Goal: Information Seeking & Learning: Find specific fact

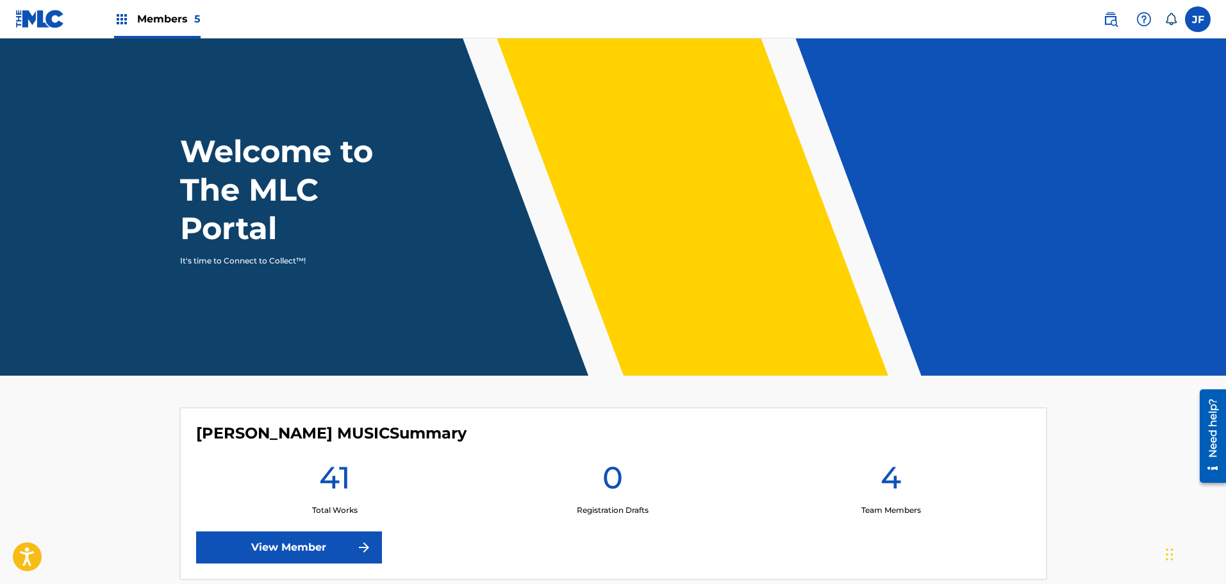
click at [175, 15] on span "Members 5" at bounding box center [168, 19] width 63 height 15
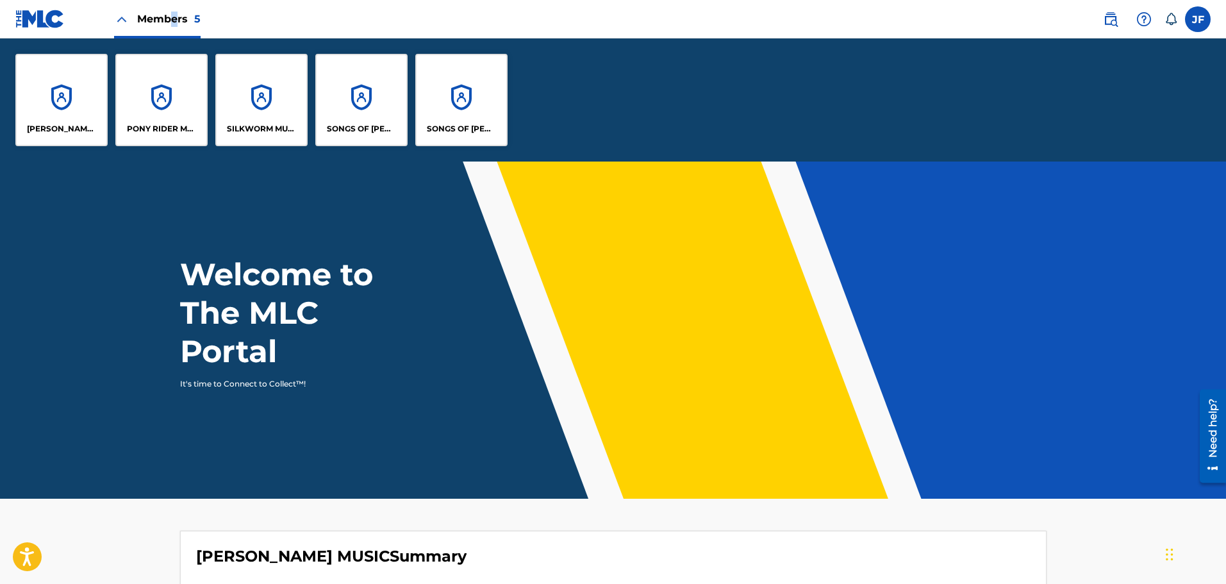
click at [345, 102] on div "SONGS OF [PERSON_NAME]" at bounding box center [361, 100] width 92 height 92
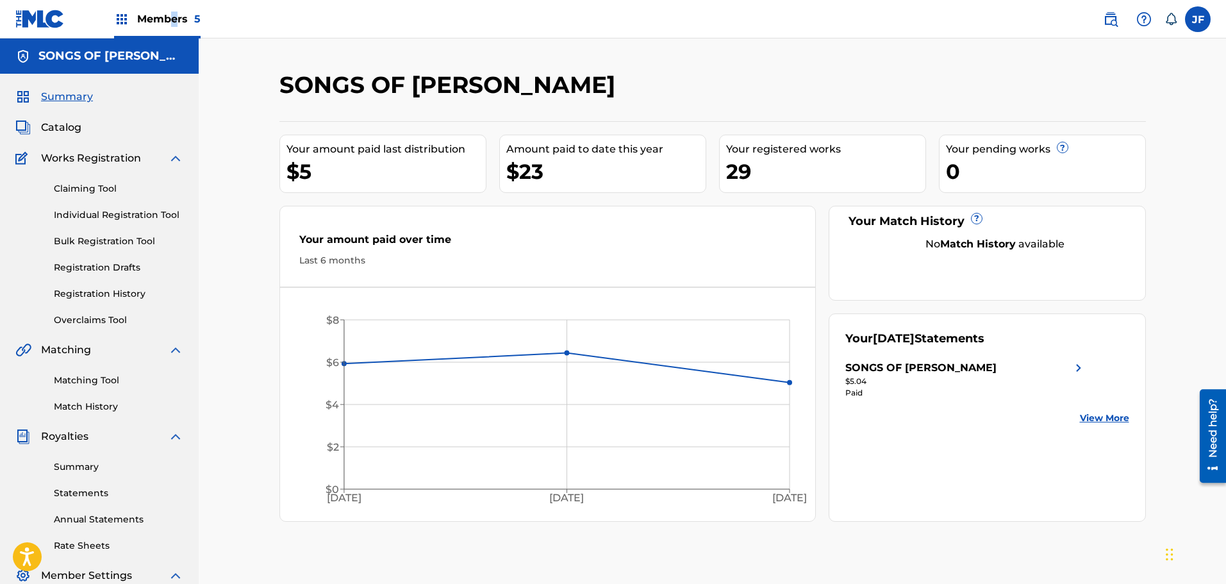
click at [108, 297] on link "Registration History" at bounding box center [118, 293] width 129 height 13
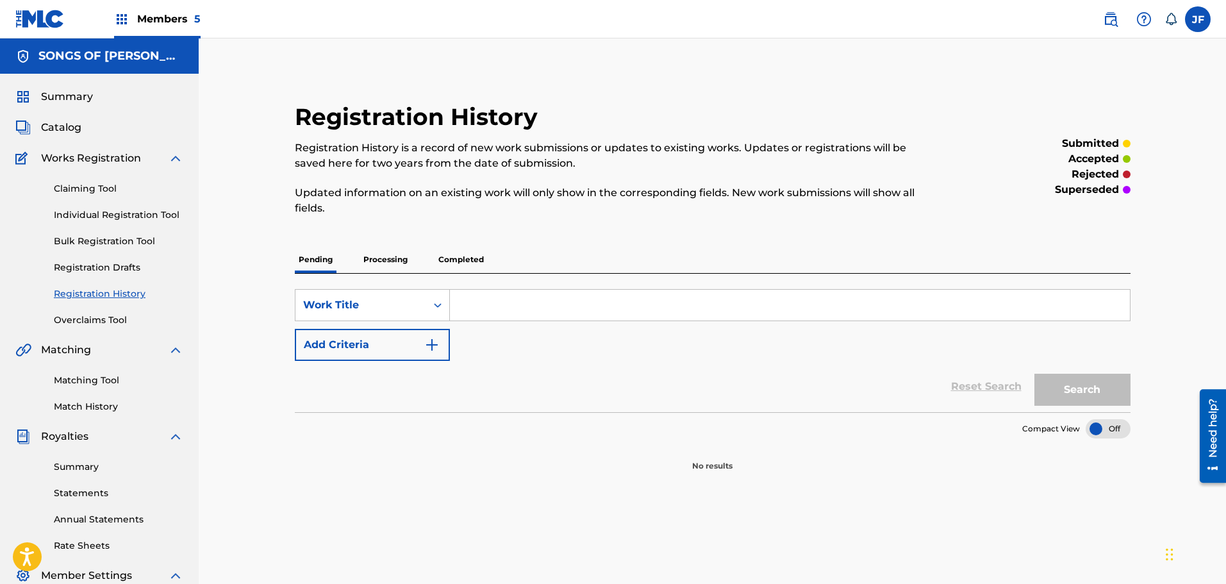
click at [391, 263] on p "Processing" at bounding box center [385, 259] width 52 height 27
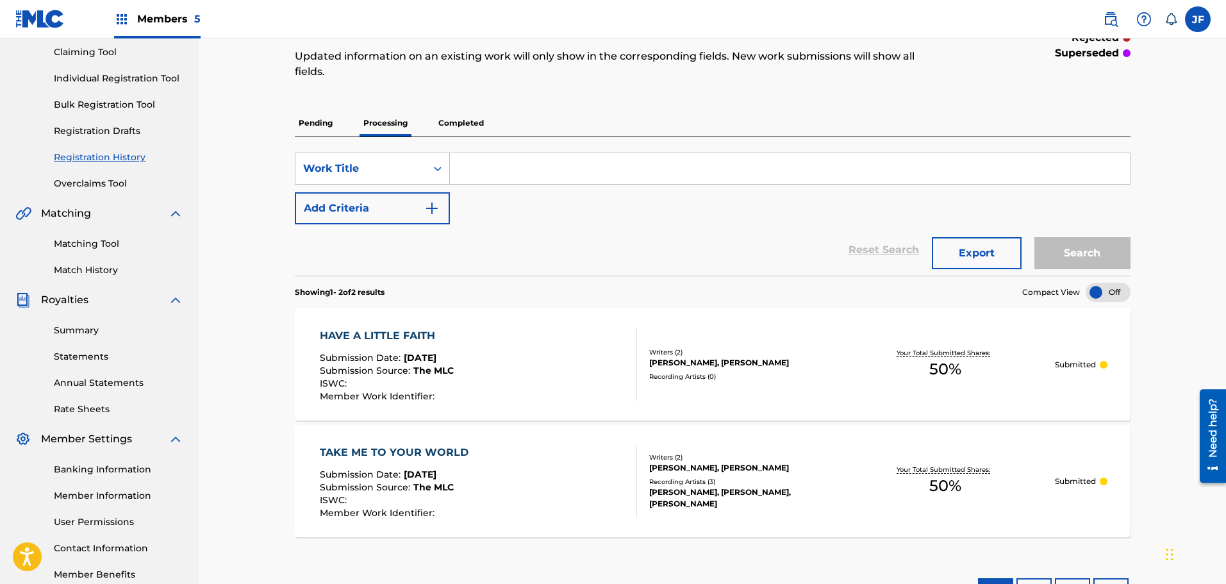
scroll to position [140, 0]
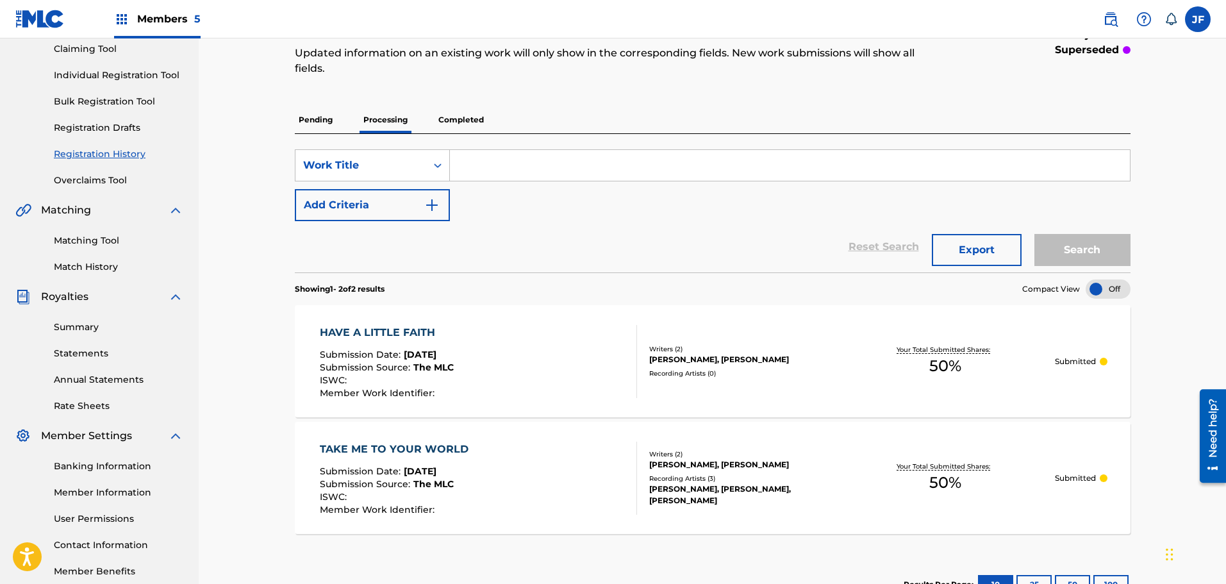
click at [465, 115] on p "Completed" at bounding box center [460, 119] width 53 height 27
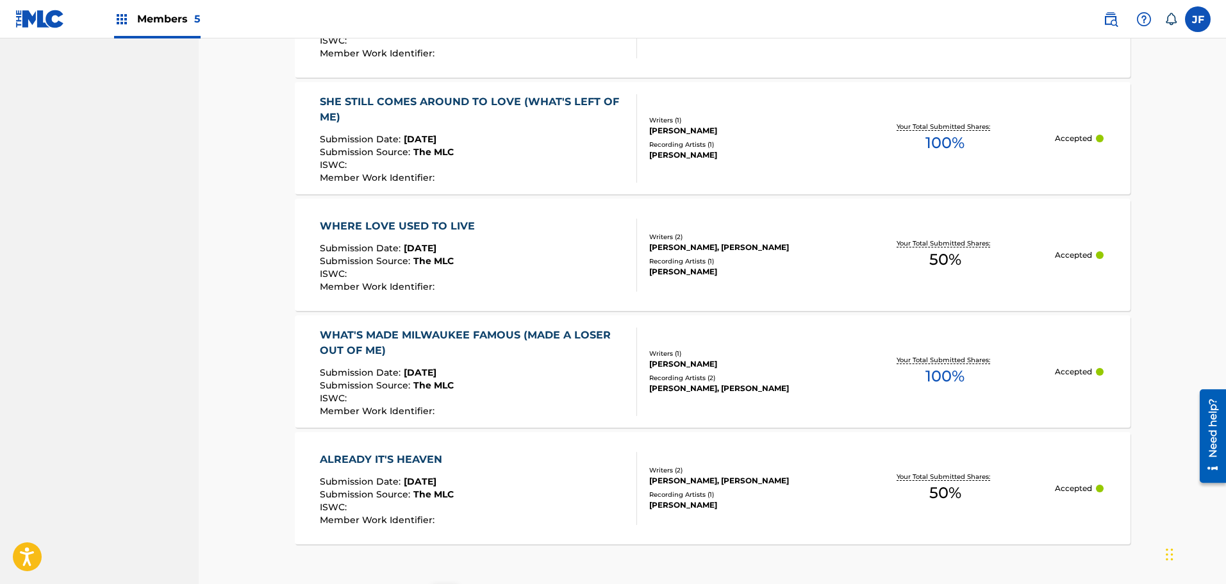
scroll to position [1153, 0]
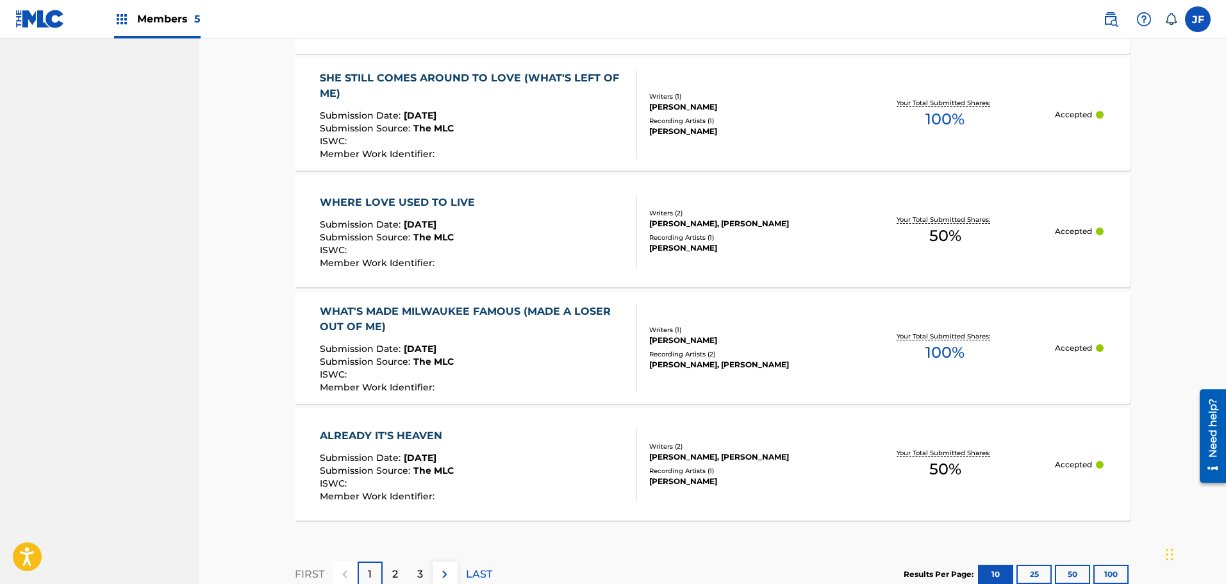
click at [393, 566] on p "2" at bounding box center [395, 573] width 6 height 15
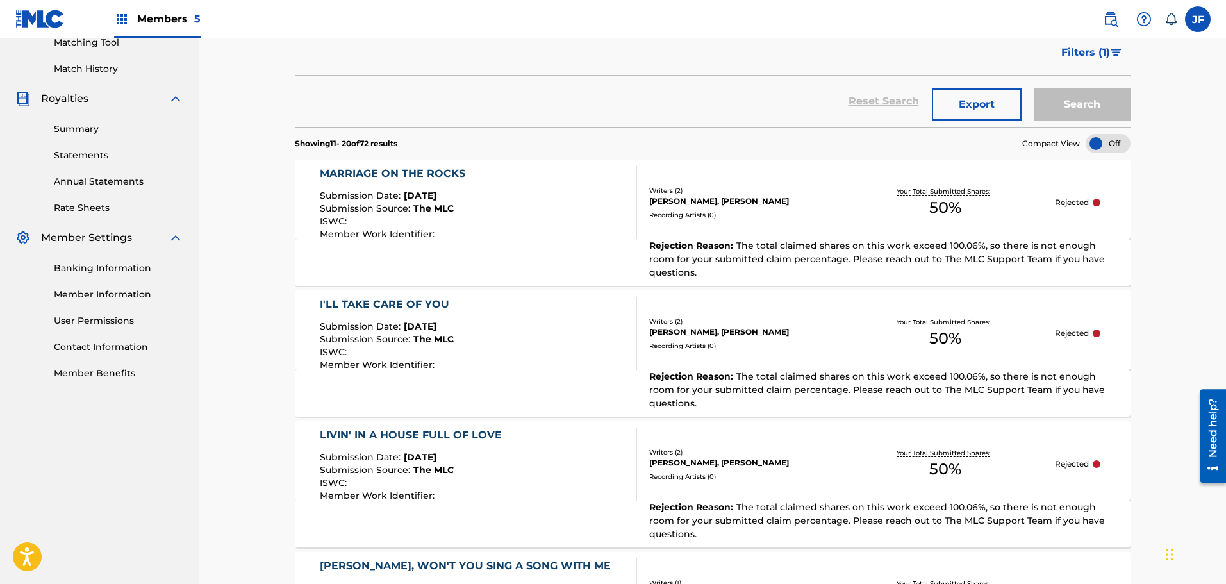
scroll to position [340, 0]
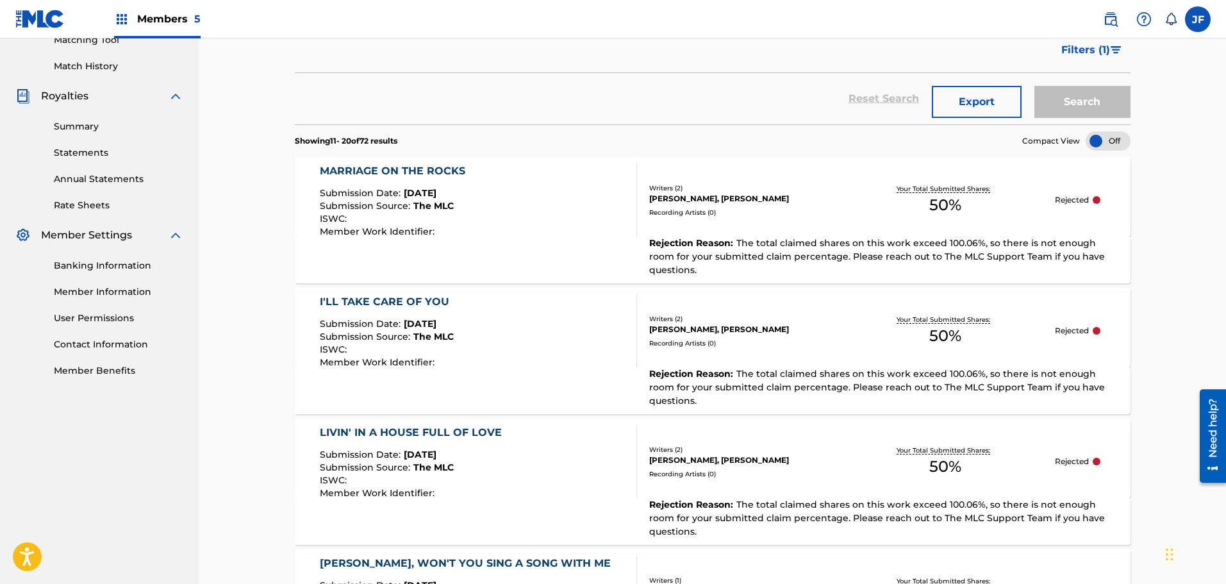
click at [549, 243] on div "Rejection Reason : The total claimed shares on this work exceed 100.06%, so the…" at bounding box center [712, 259] width 835 height 47
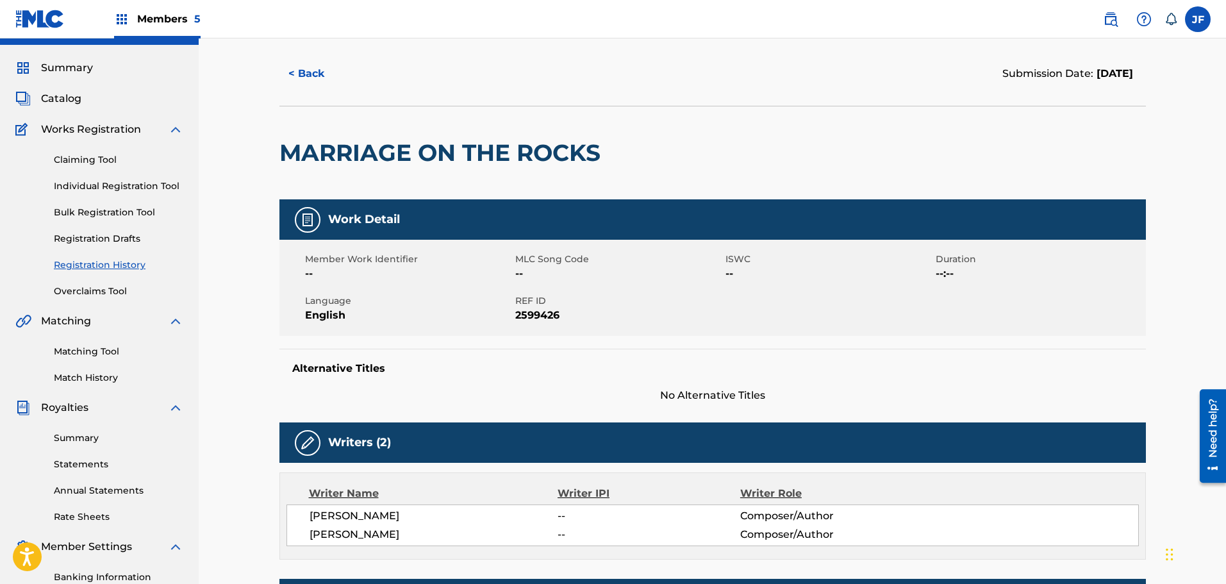
scroll to position [9, 0]
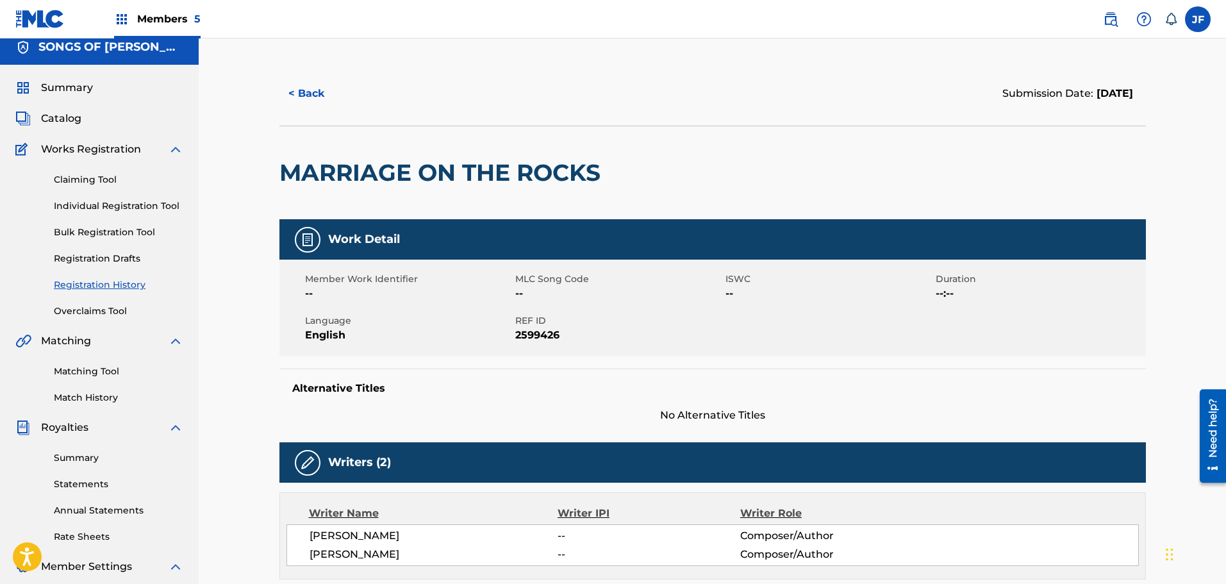
click at [121, 207] on link "Individual Registration Tool" at bounding box center [118, 205] width 129 height 13
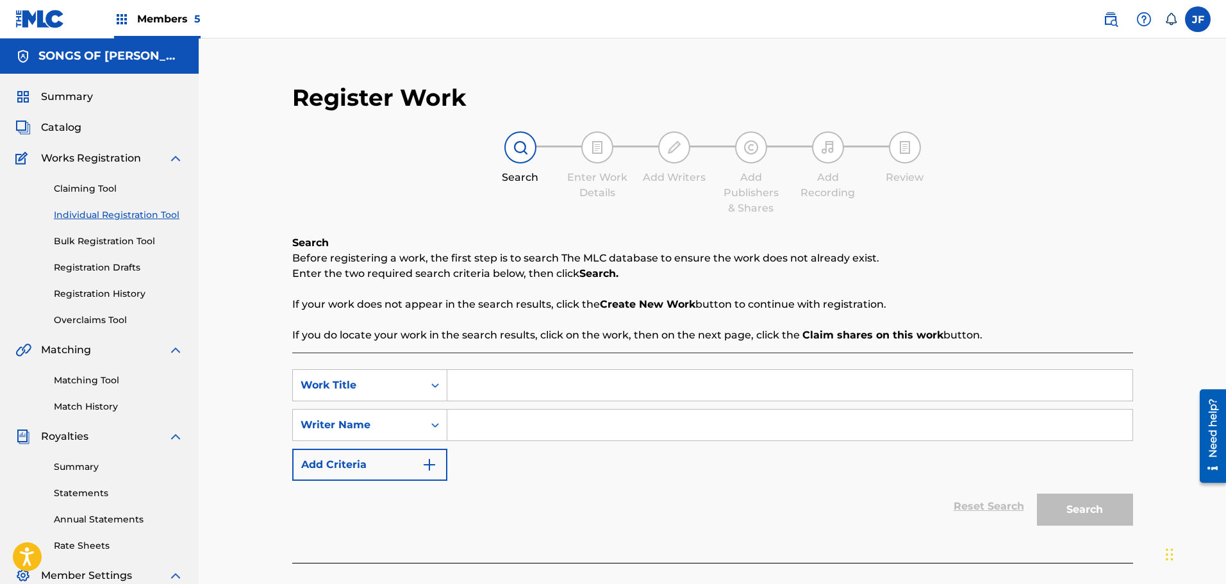
click at [486, 384] on input "Search Form" at bounding box center [789, 385] width 685 height 31
type input "Marriage On The Rocks"
click at [549, 424] on input "Search Form" at bounding box center [789, 424] width 685 height 31
type input "[PERSON_NAME]"
click at [1070, 503] on button "Search" at bounding box center [1085, 509] width 96 height 32
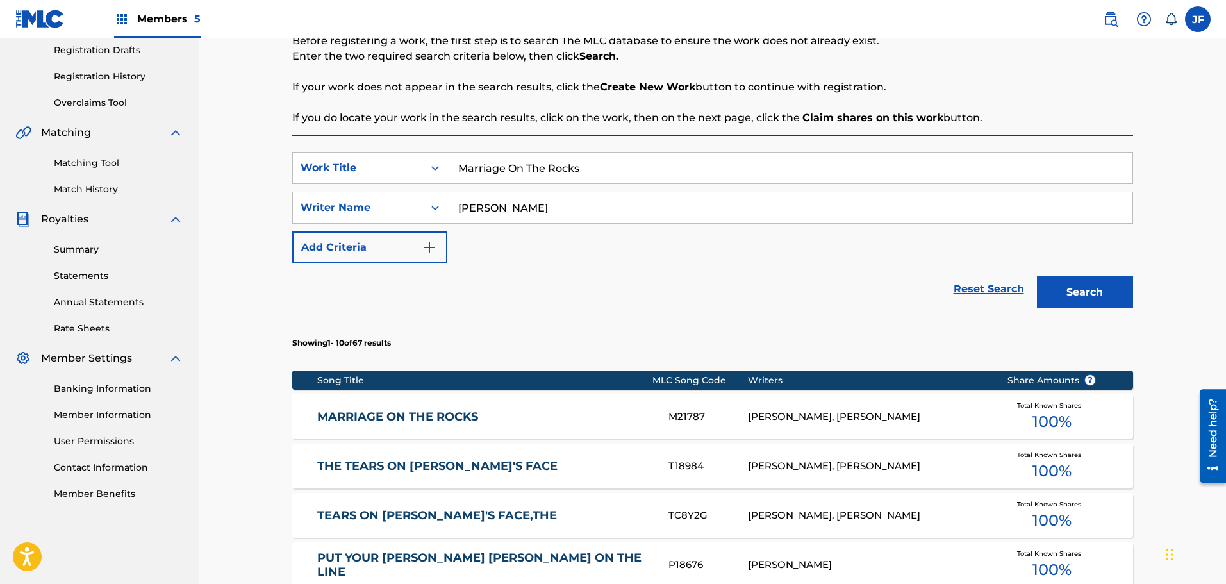
scroll to position [219, 0]
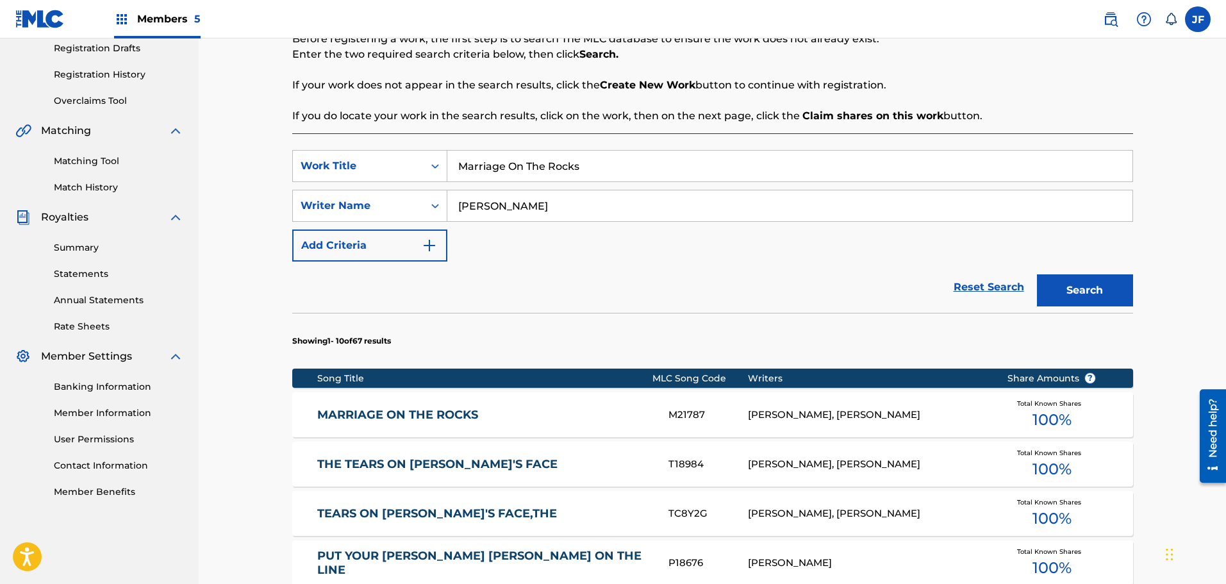
click at [604, 400] on div "MARRIAGE ON THE ROCKS M21787 [PERSON_NAME], [PERSON_NAME] Total Known Shares 10…" at bounding box center [712, 414] width 841 height 45
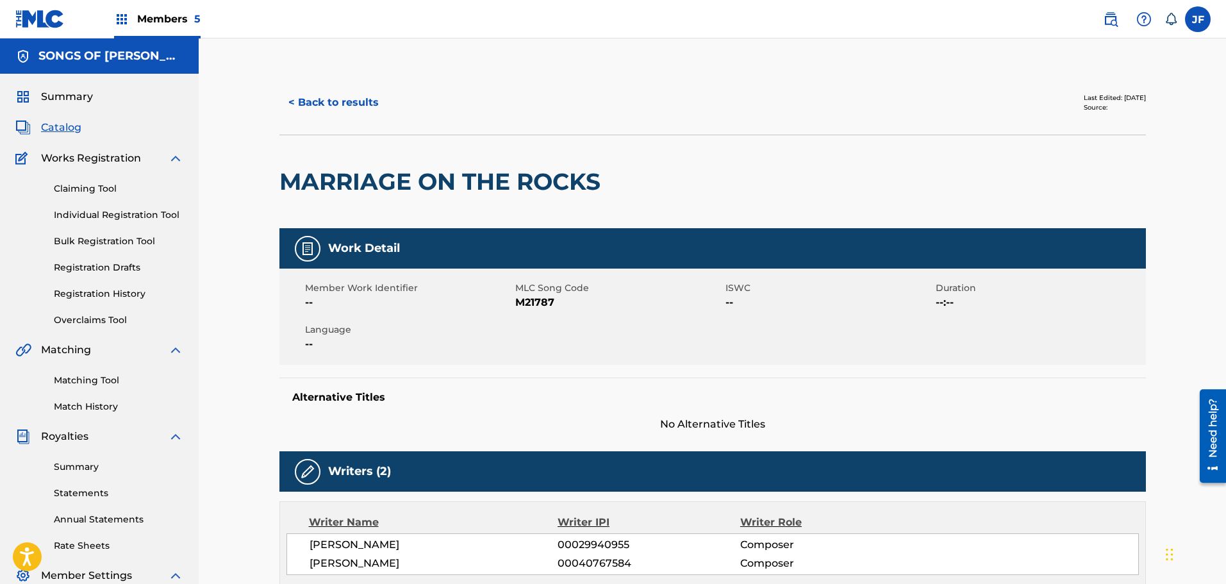
drag, startPoint x: 1225, startPoint y: 138, endPoint x: 1230, endPoint y: 185, distance: 47.0
click at [1225, 185] on html "Accessibility Screen-Reader Guide, Feedback, and Issue Reporting | New window C…" at bounding box center [613, 292] width 1226 height 584
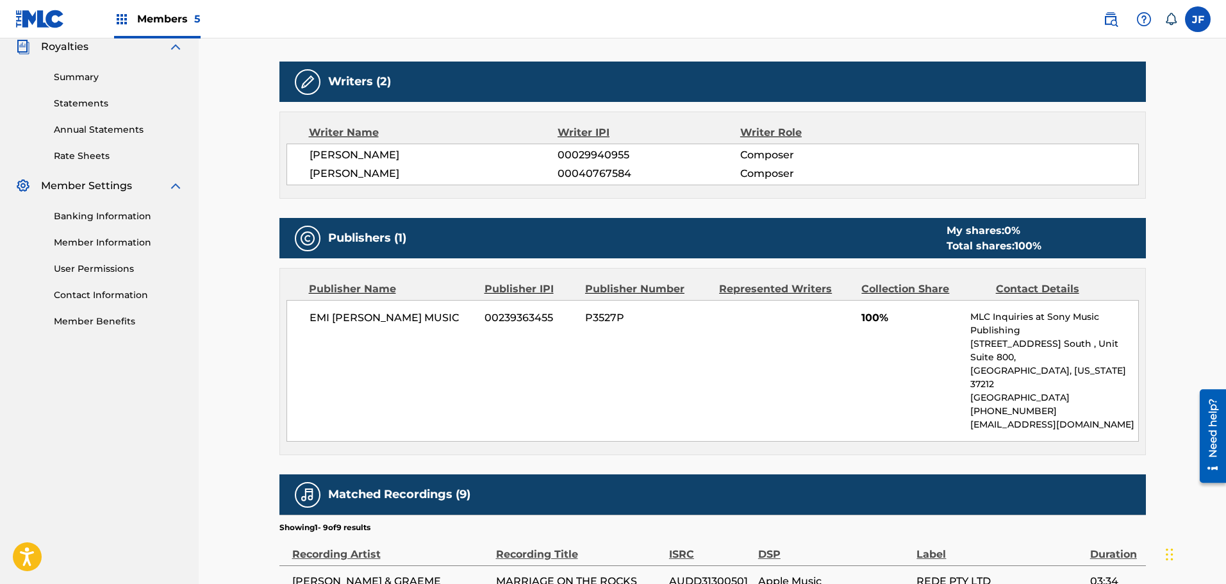
scroll to position [390, 0]
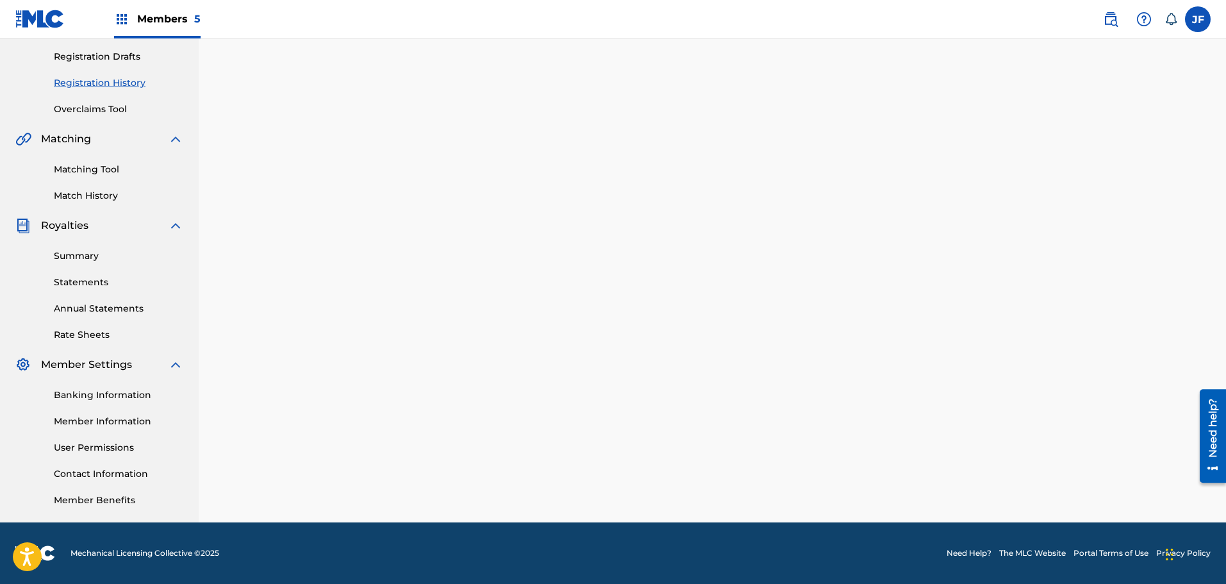
scroll to position [9, 0]
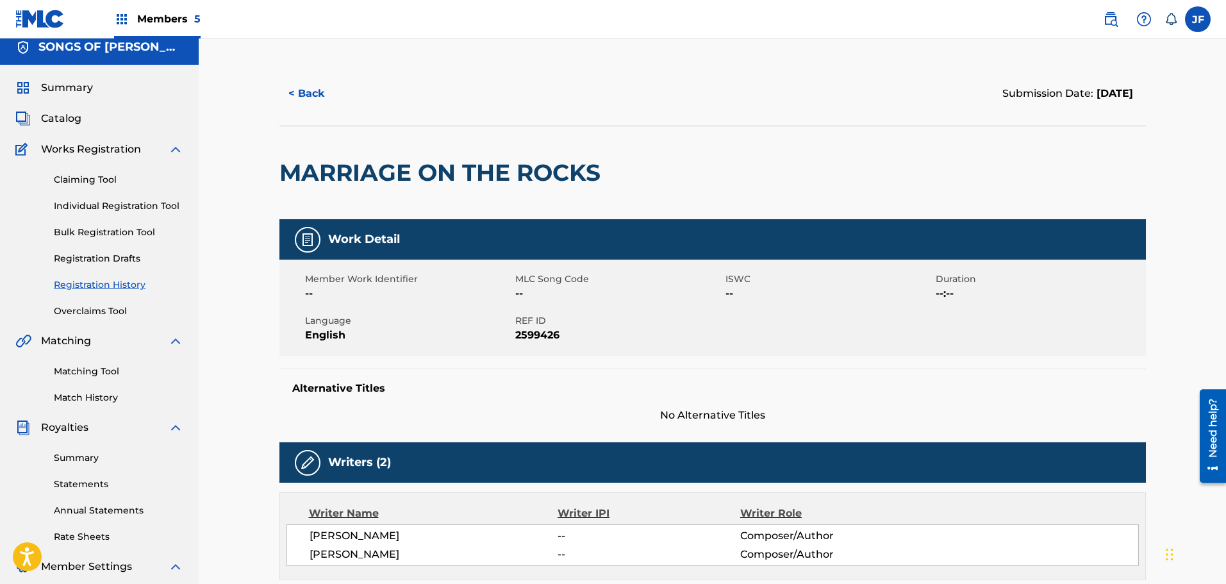
click at [94, 207] on link "Individual Registration Tool" at bounding box center [118, 205] width 129 height 13
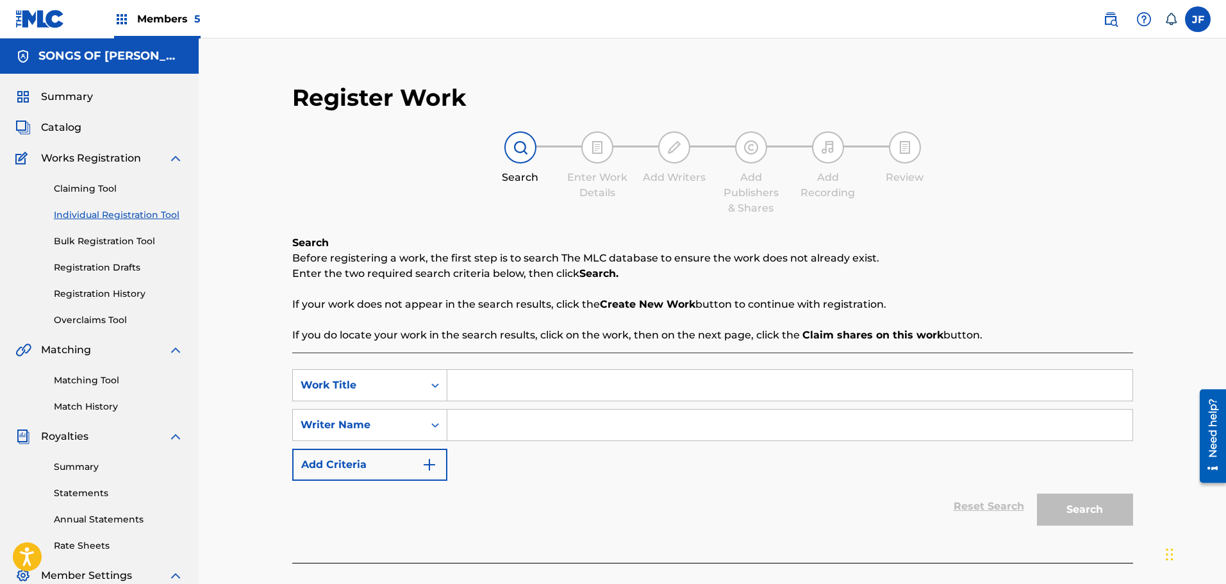
click at [480, 387] on input "Search Form" at bounding box center [789, 385] width 685 height 31
click at [465, 386] on input "I;ll Take Care of You" at bounding box center [789, 385] width 685 height 31
type input "I'll Take Care of You"
click at [475, 430] on input "Search Form" at bounding box center [789, 424] width 685 height 31
type input "[PERSON_NAME]"
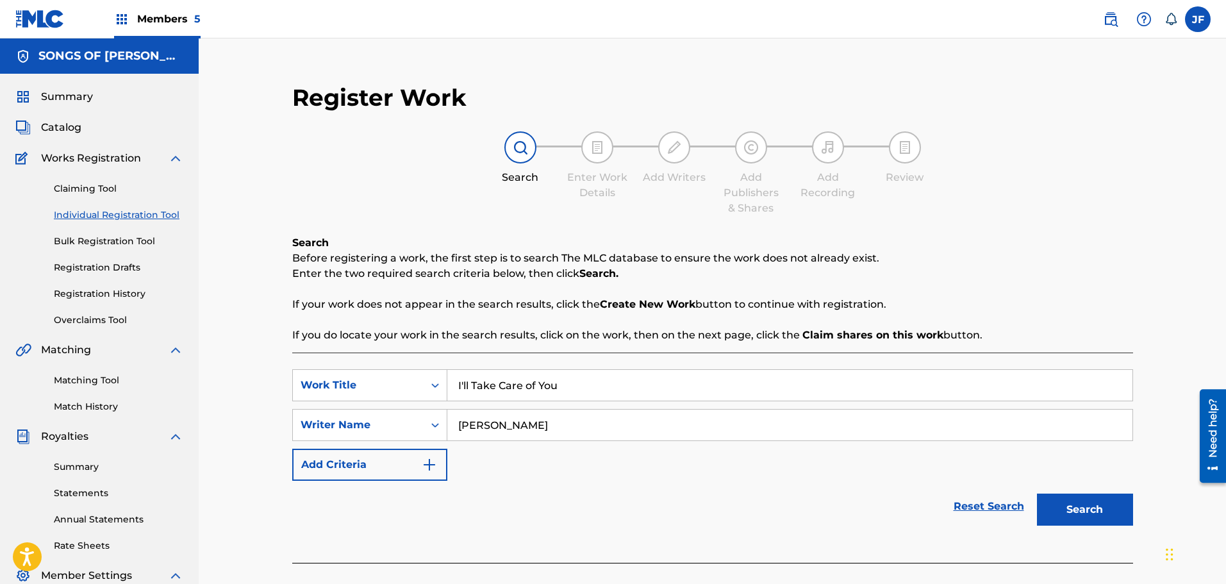
click at [1058, 497] on button "Search" at bounding box center [1085, 509] width 96 height 32
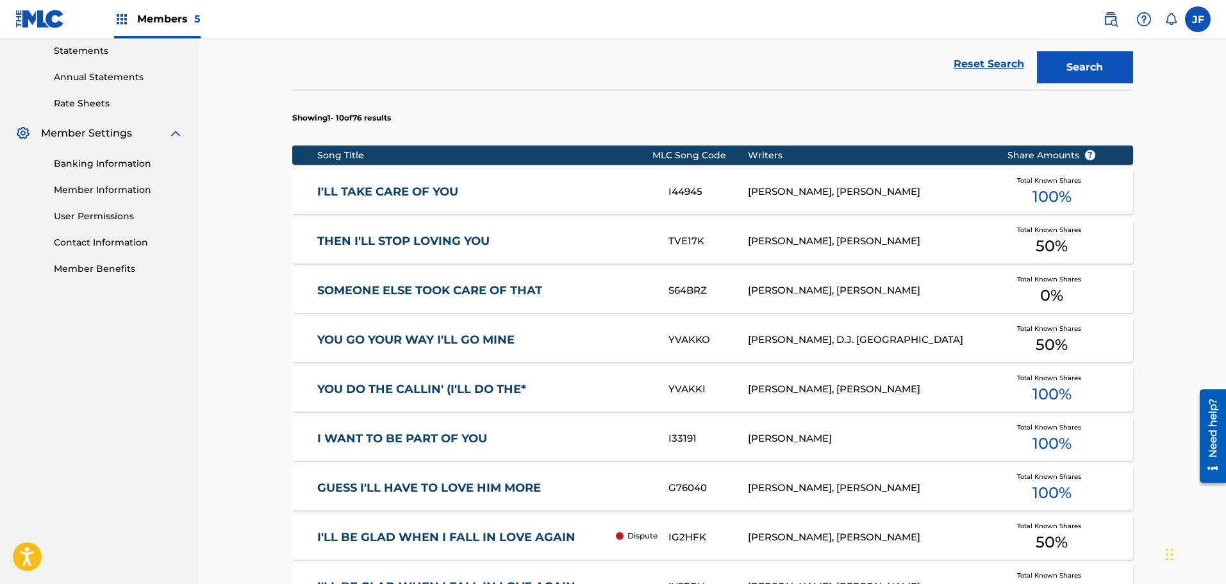
scroll to position [448, 0]
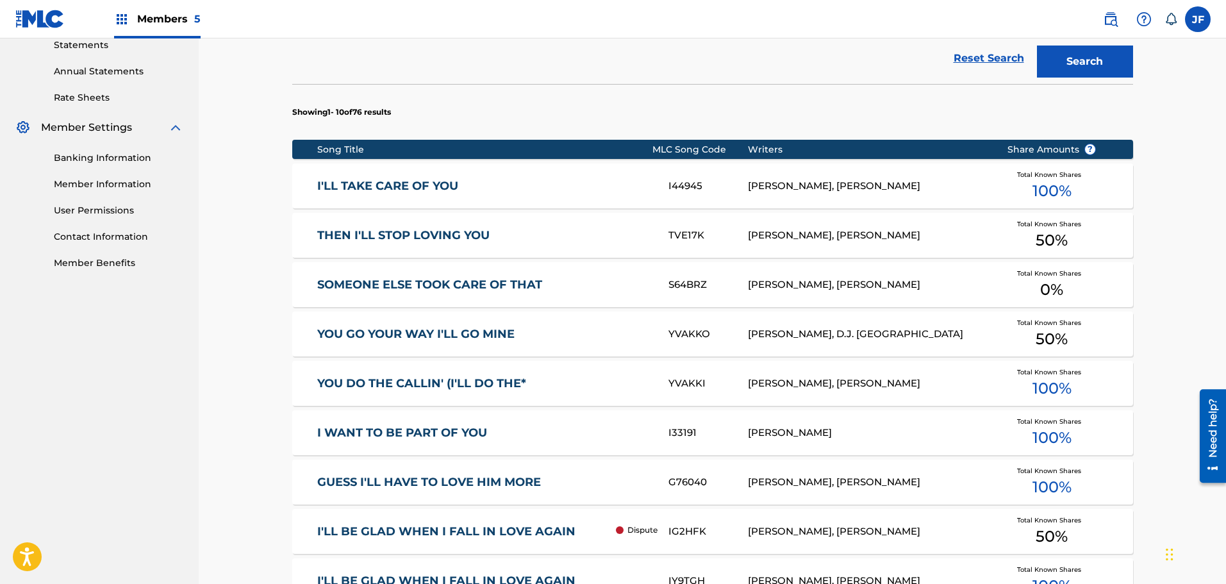
click at [536, 188] on link "I'LL TAKE CARE OF YOU" at bounding box center [484, 186] width 334 height 15
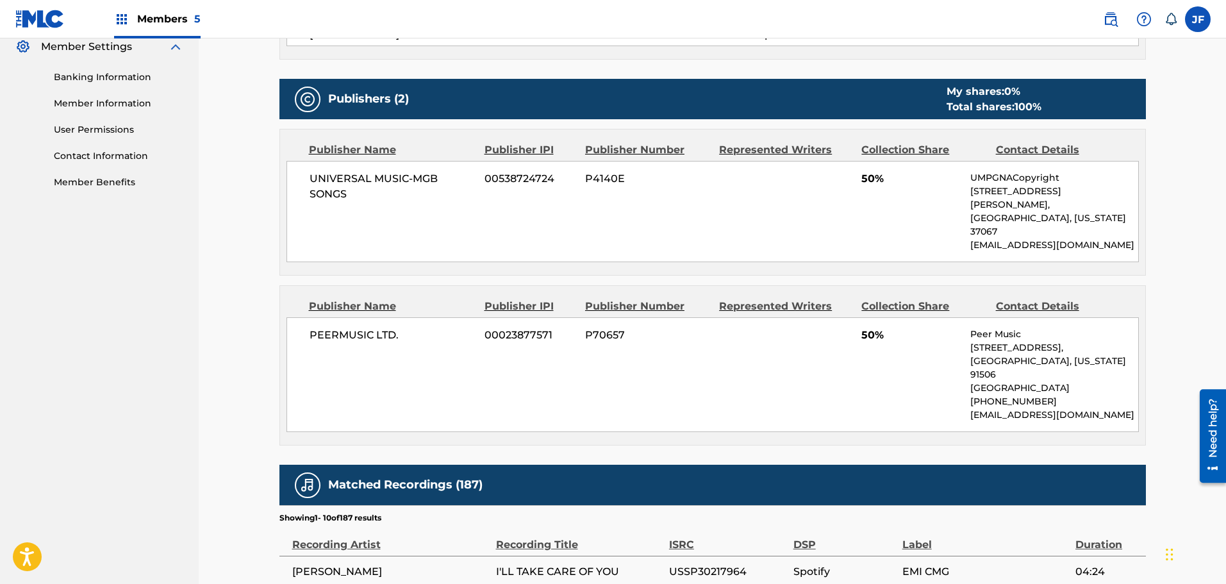
scroll to position [522, 0]
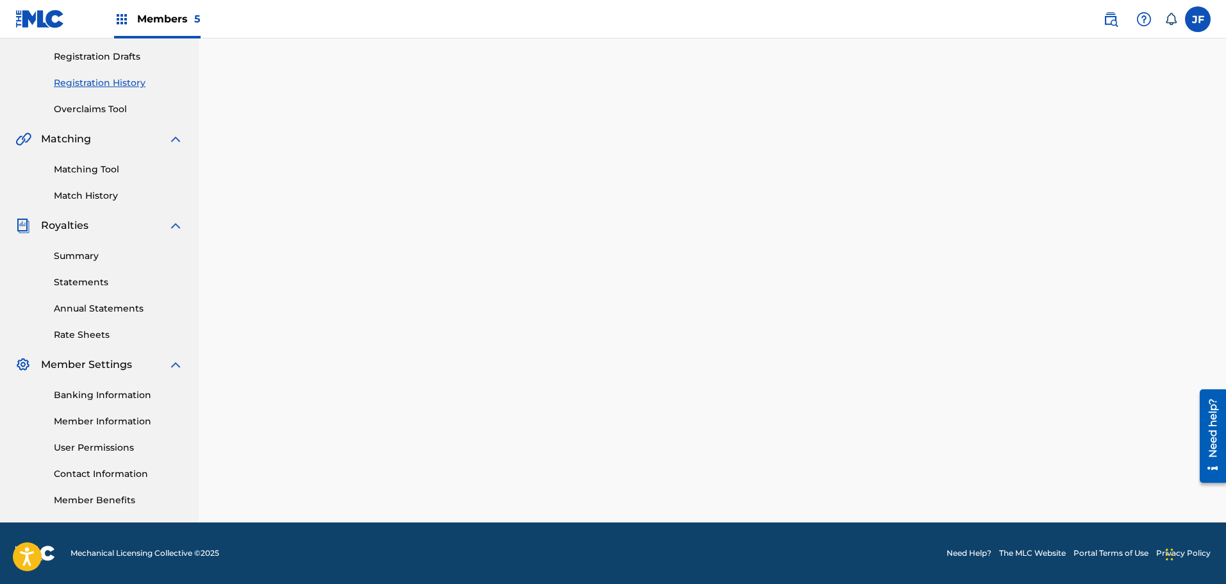
scroll to position [9, 0]
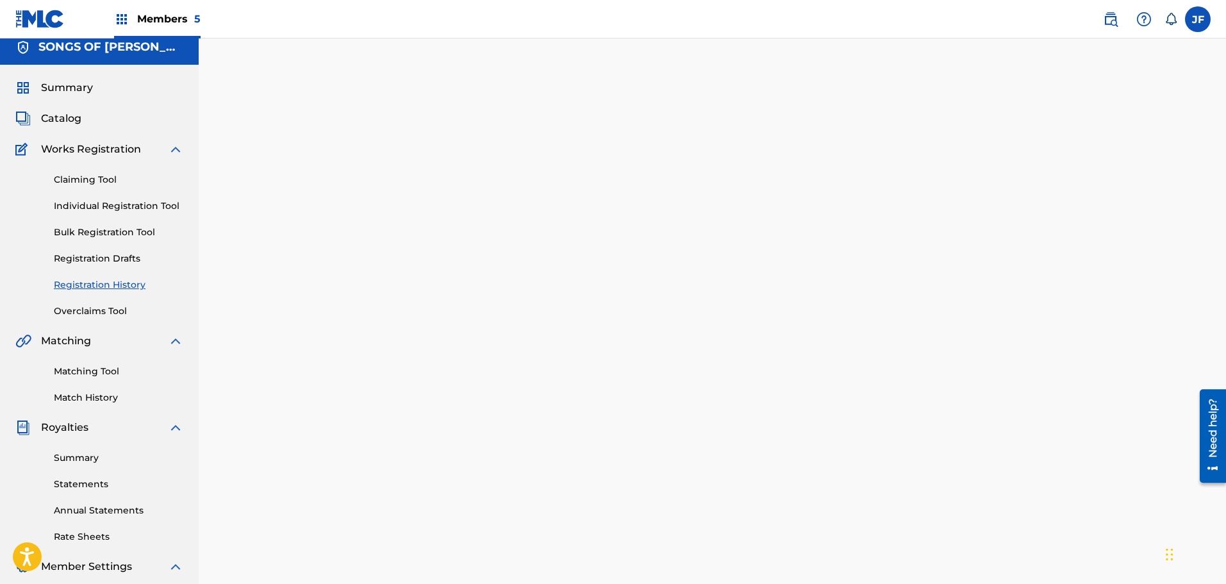
click at [101, 285] on link "Registration History" at bounding box center [118, 284] width 129 height 13
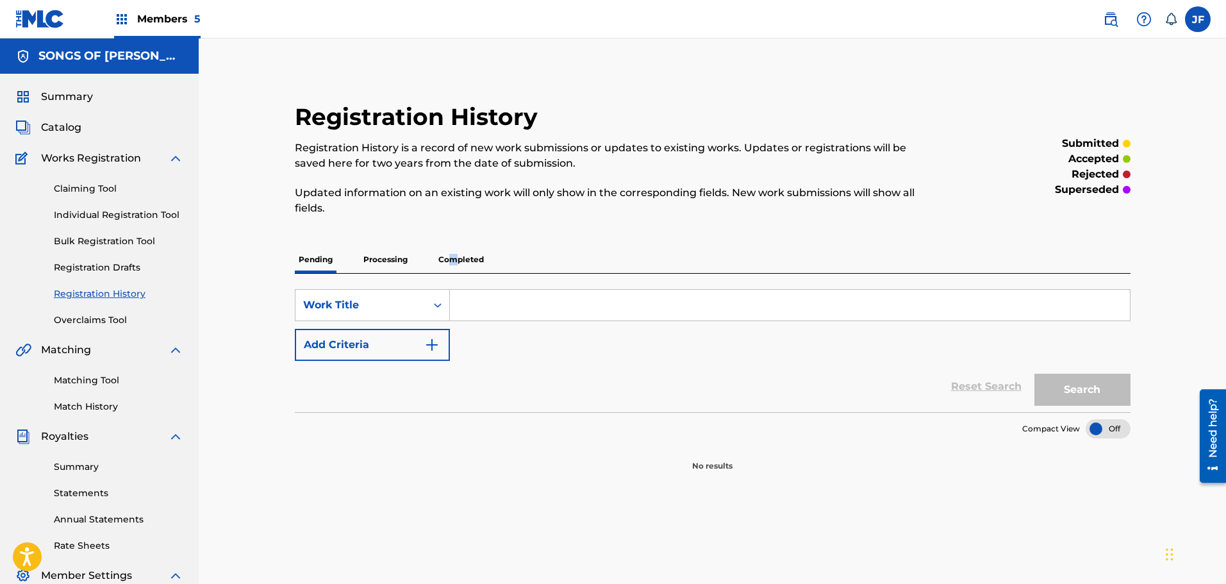
click at [453, 258] on p "Completed" at bounding box center [460, 259] width 53 height 27
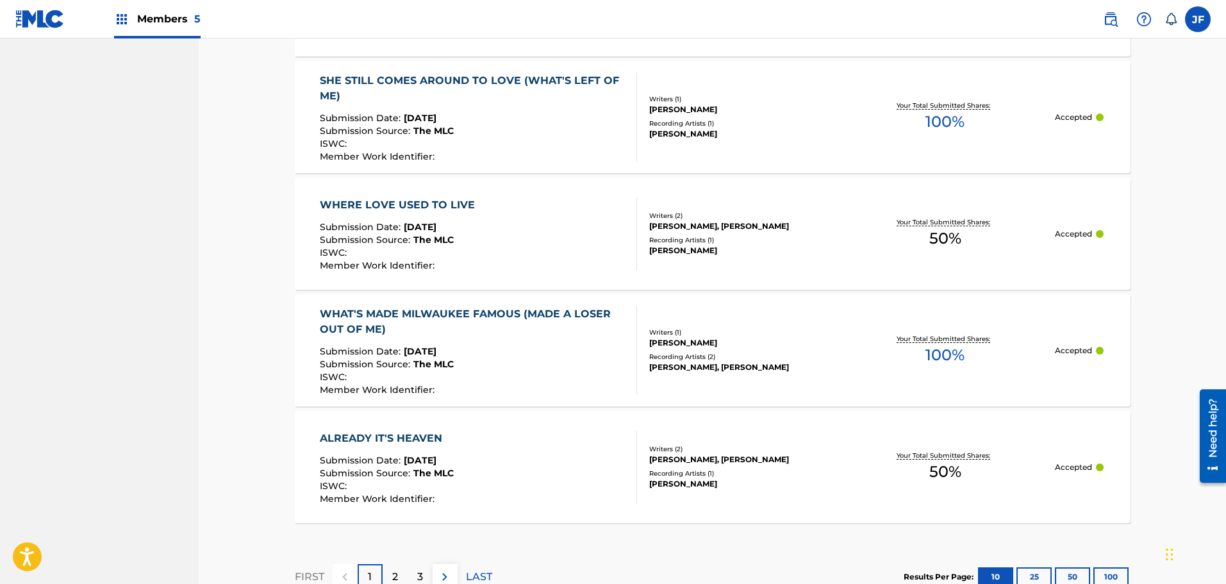
scroll to position [1224, 0]
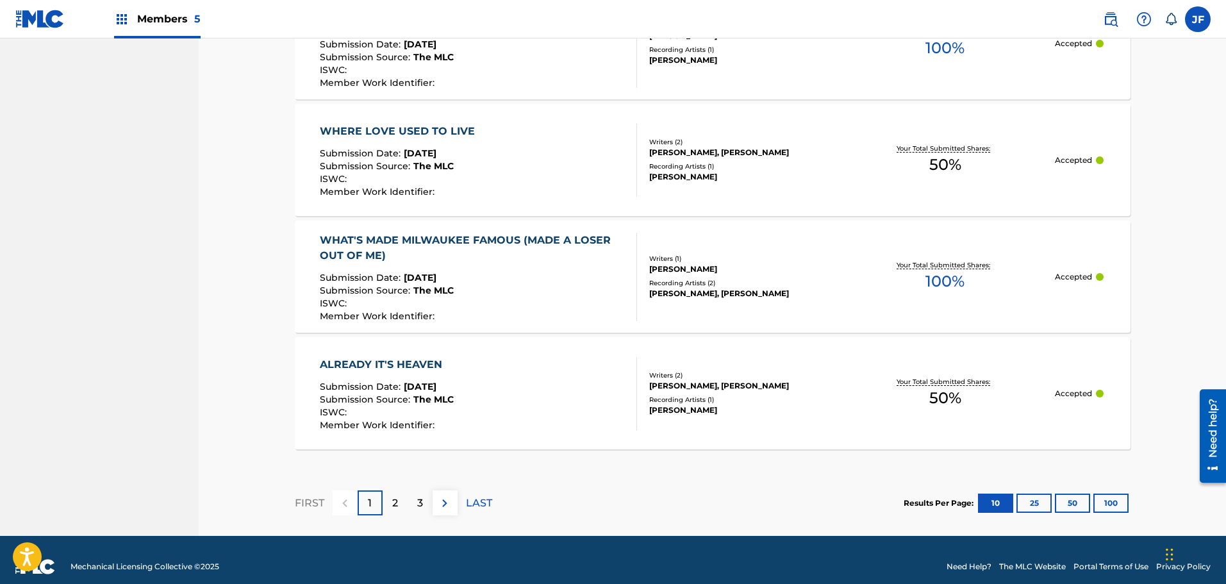
click at [402, 494] on div "2" at bounding box center [395, 502] width 25 height 25
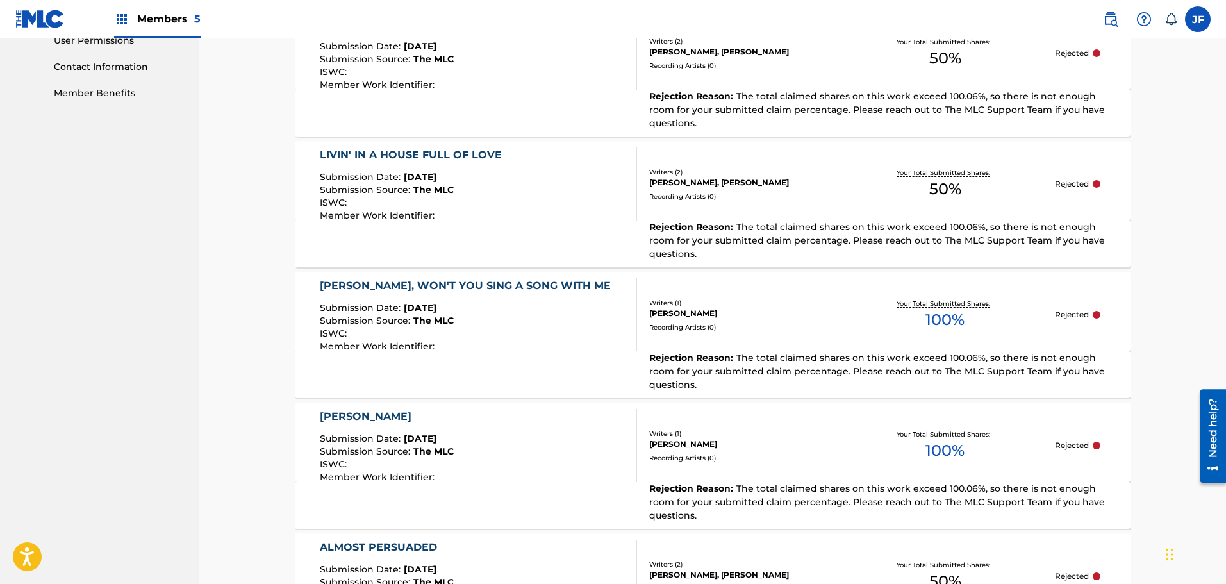
scroll to position [635, 0]
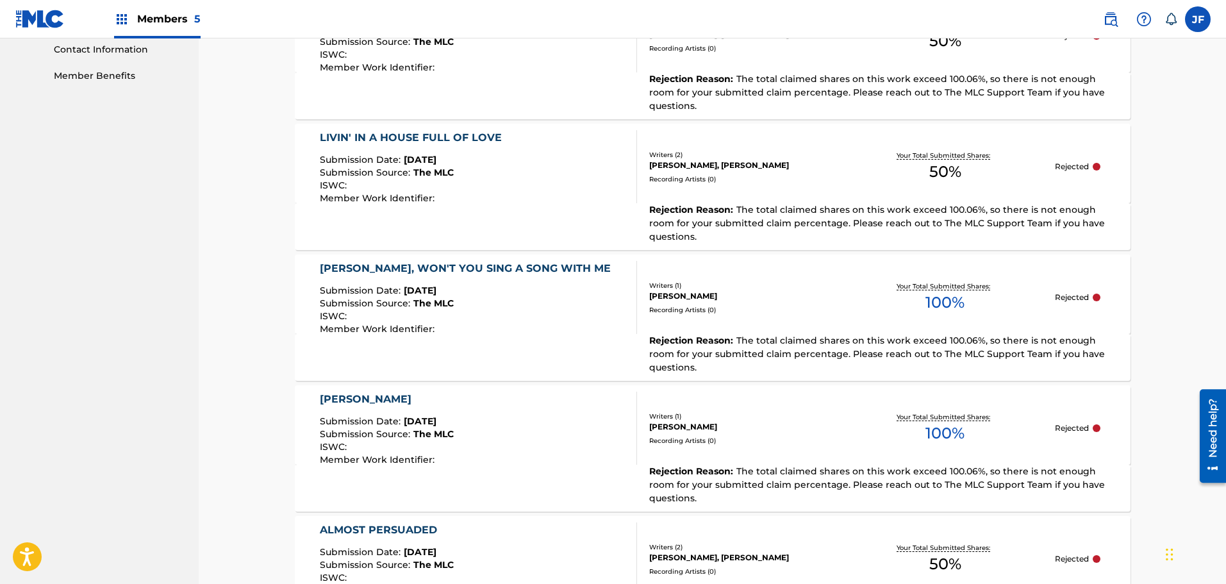
click at [516, 293] on div "Submission Date : [DATE]" at bounding box center [468, 292] width 297 height 13
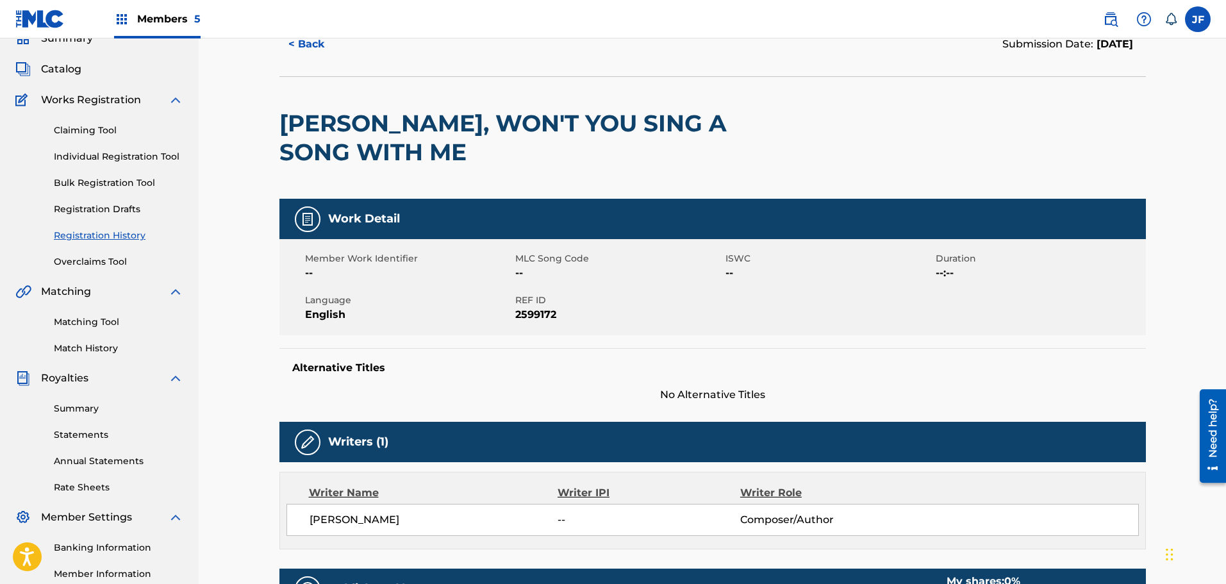
scroll to position [53, 0]
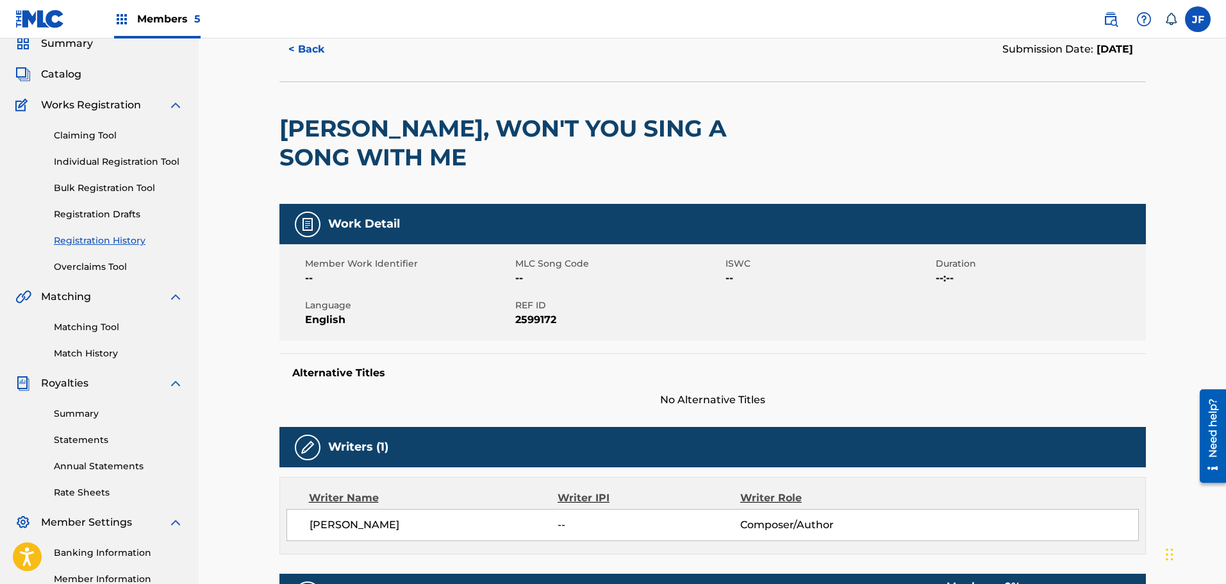
click at [53, 69] on span "Catalog" at bounding box center [61, 74] width 40 height 15
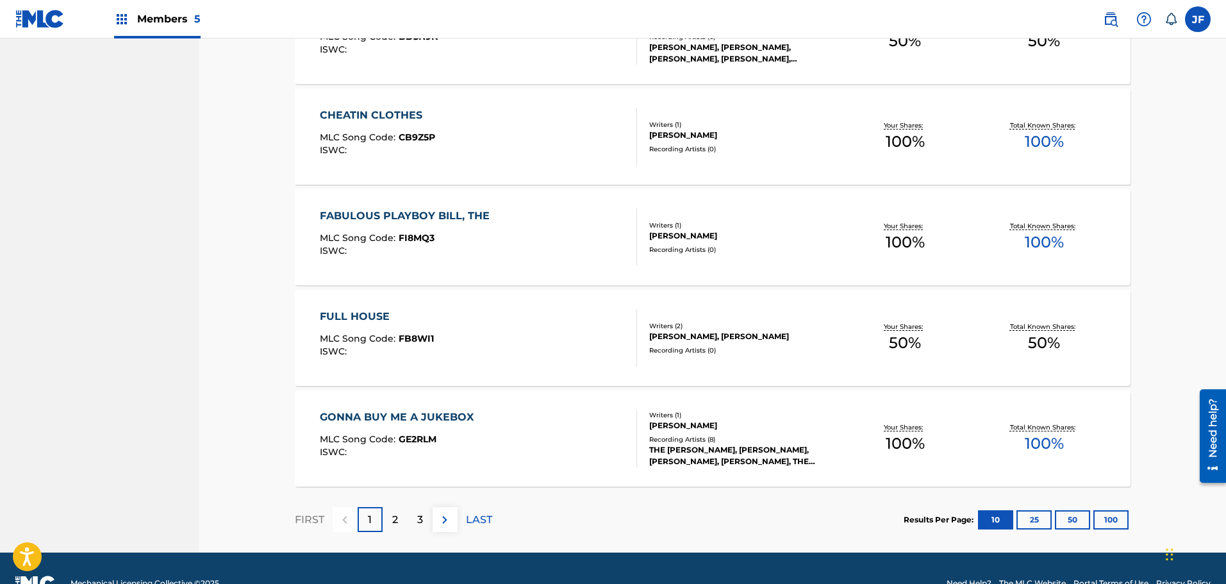
scroll to position [915, 0]
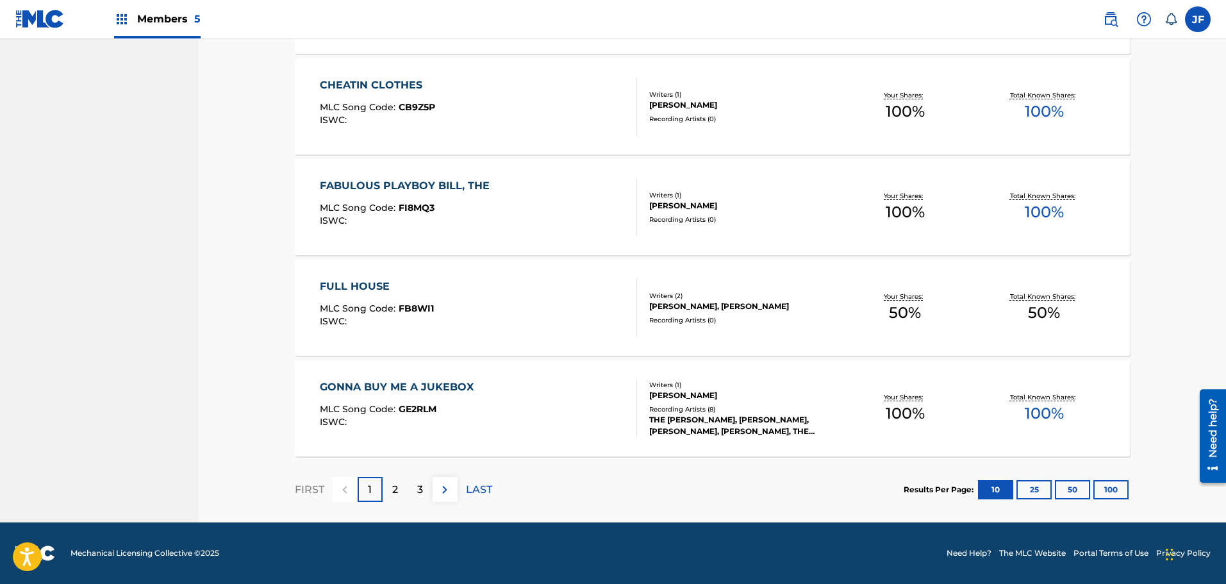
click at [477, 490] on p "LAST" at bounding box center [479, 489] width 26 height 15
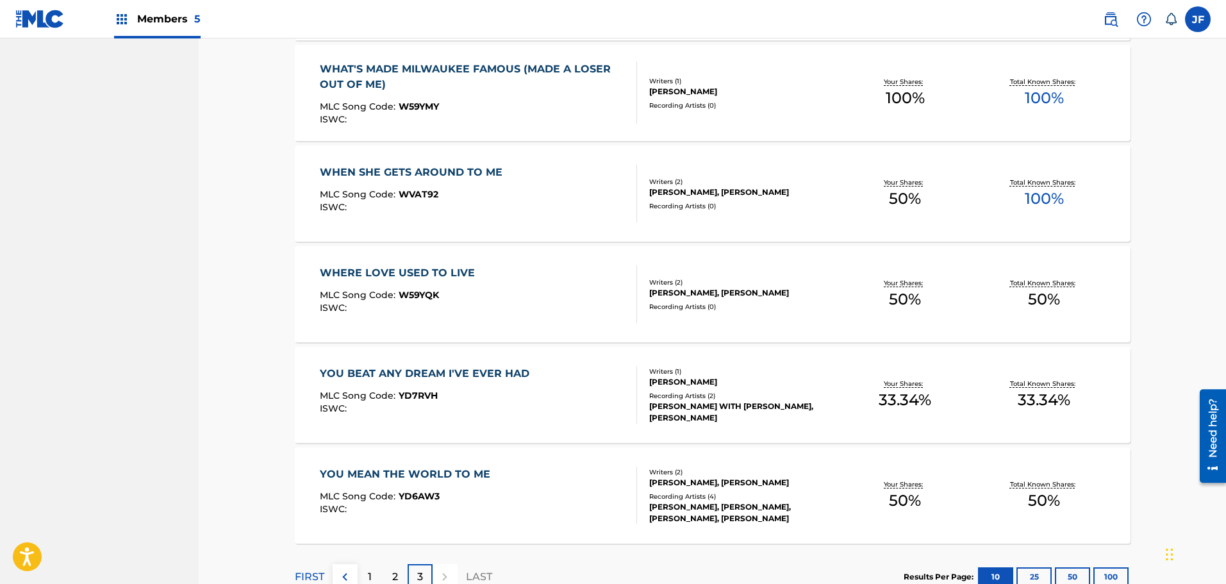
scroll to position [725, 0]
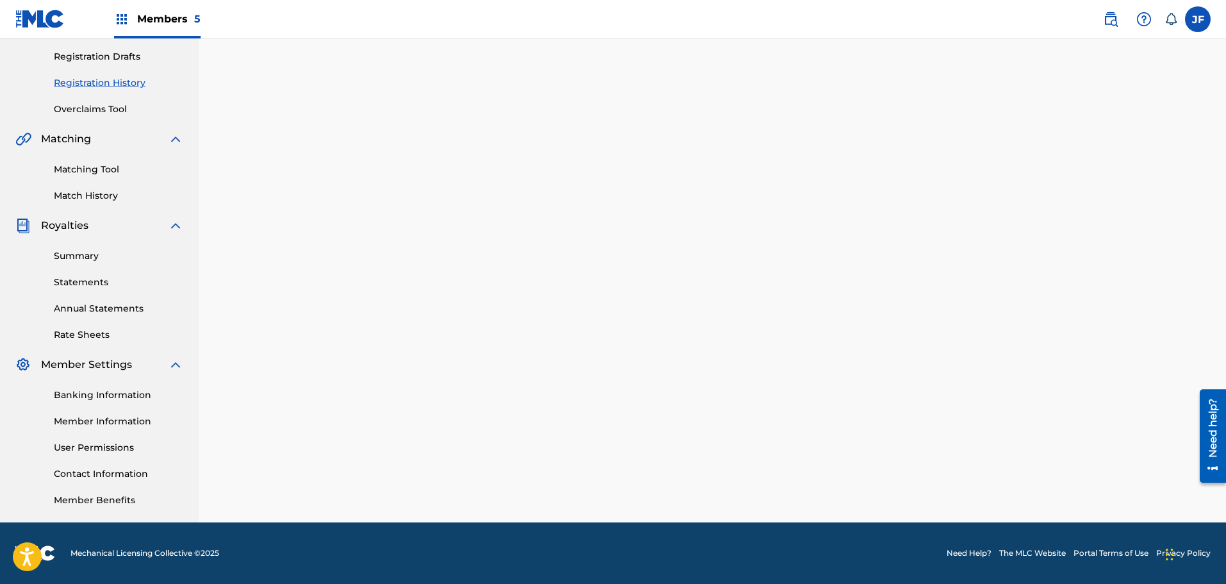
scroll to position [53, 0]
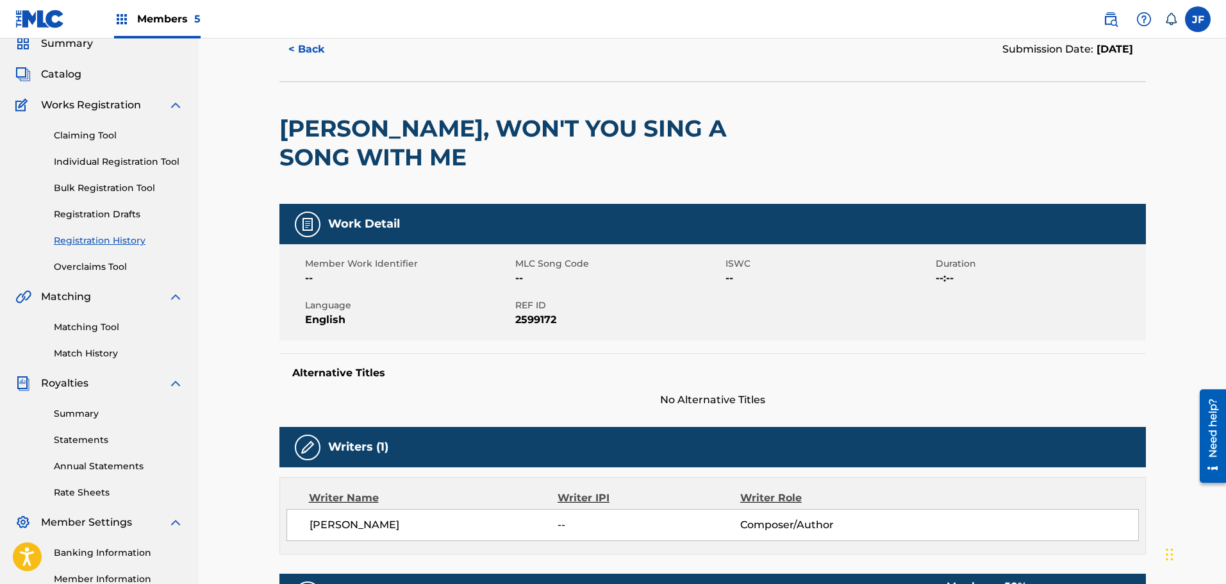
click at [109, 156] on link "Individual Registration Tool" at bounding box center [118, 161] width 129 height 13
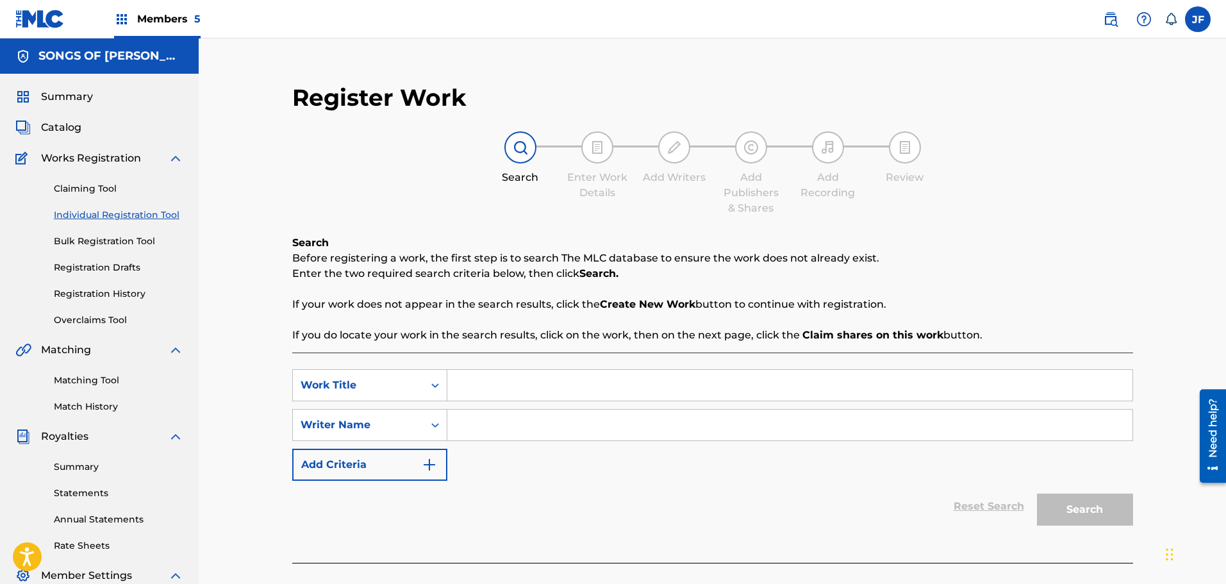
click at [482, 383] on input "Search Form" at bounding box center [789, 385] width 685 height 31
type input "[PERSON_NAME] won't you sing a song with me"
click at [495, 413] on input "Search Form" at bounding box center [789, 424] width 685 height 31
type input "[PERSON_NAME]"
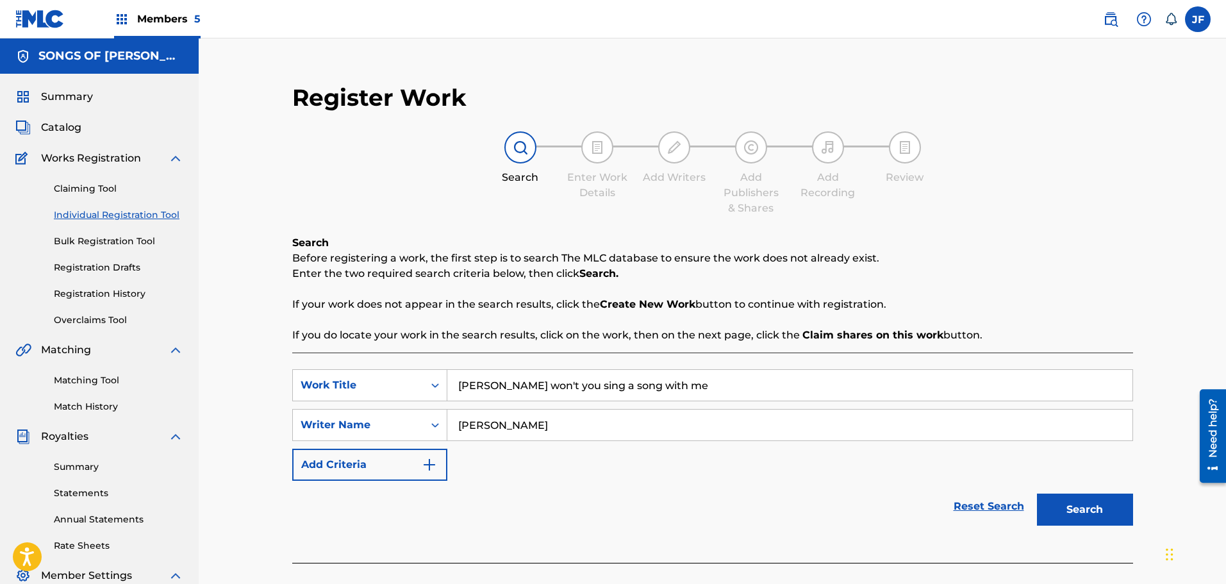
click at [1076, 503] on button "Search" at bounding box center [1085, 509] width 96 height 32
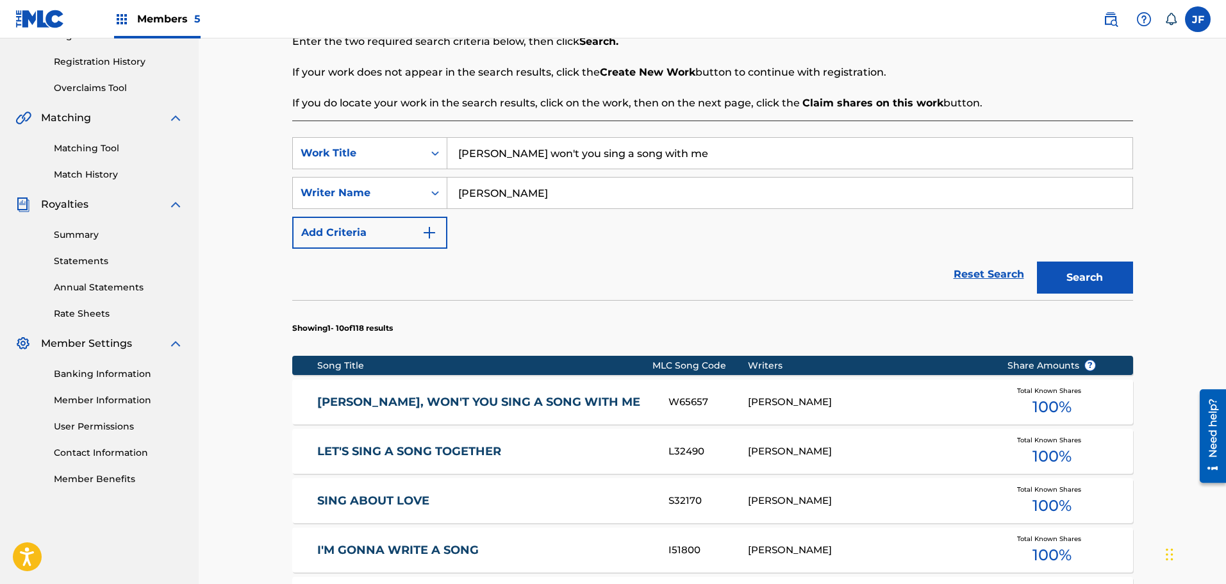
scroll to position [247, 0]
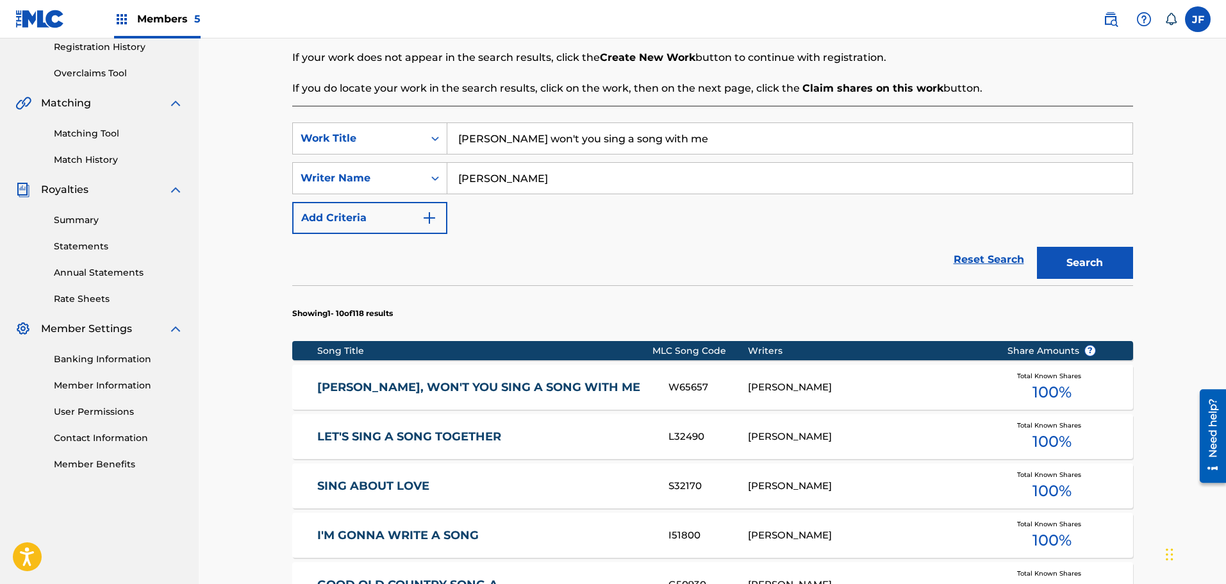
click at [630, 381] on link "[PERSON_NAME], WON'T YOU SING A SONG WITH ME" at bounding box center [484, 387] width 334 height 15
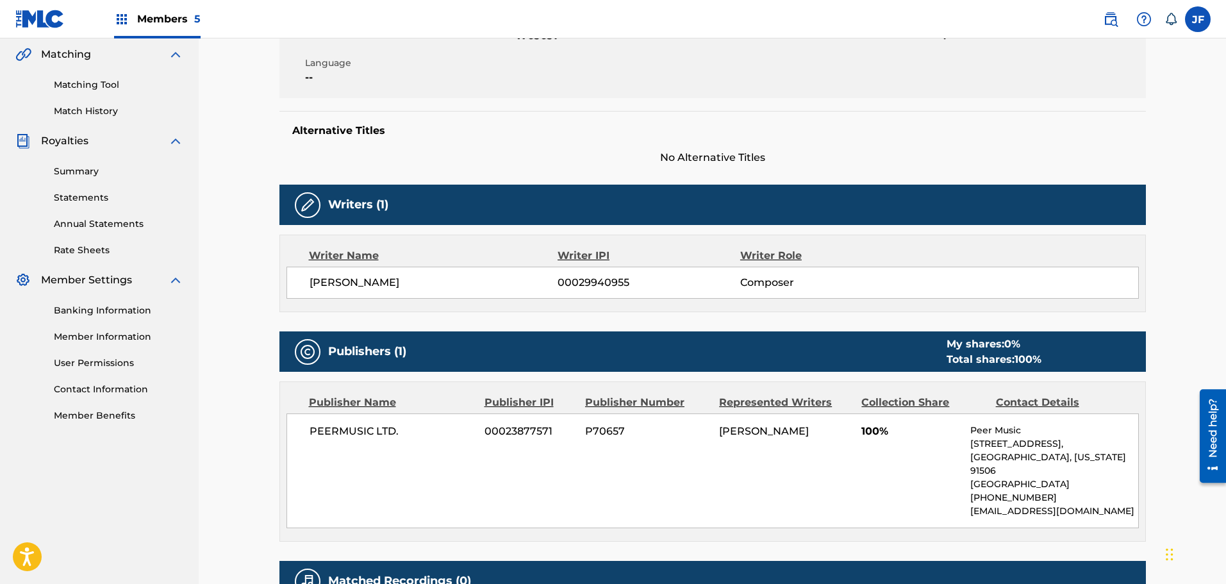
scroll to position [311, 0]
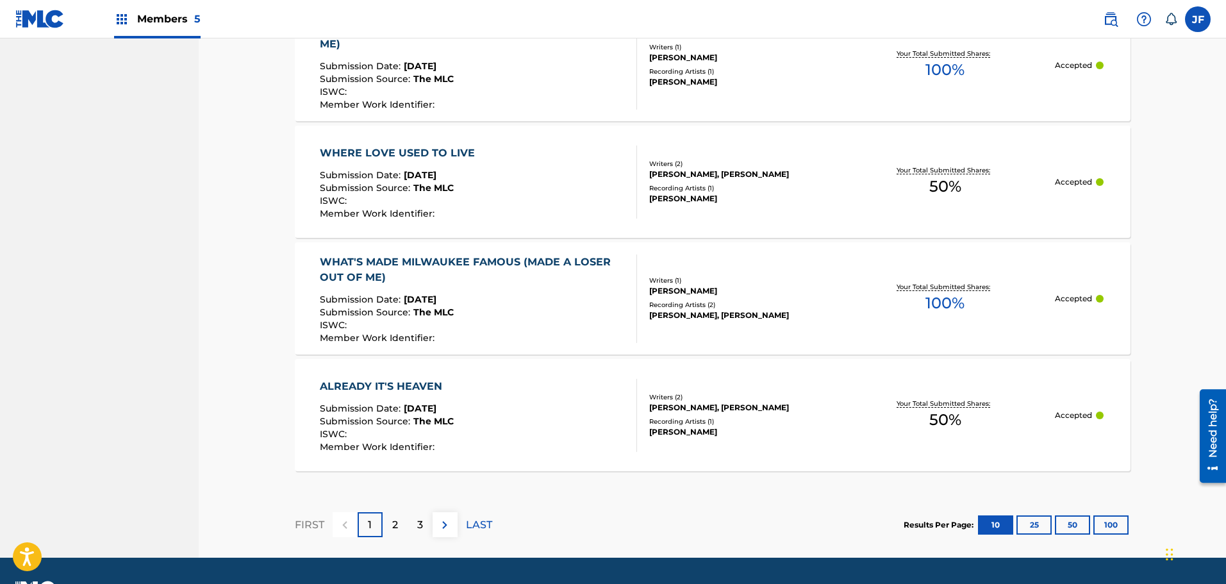
scroll to position [1204, 0]
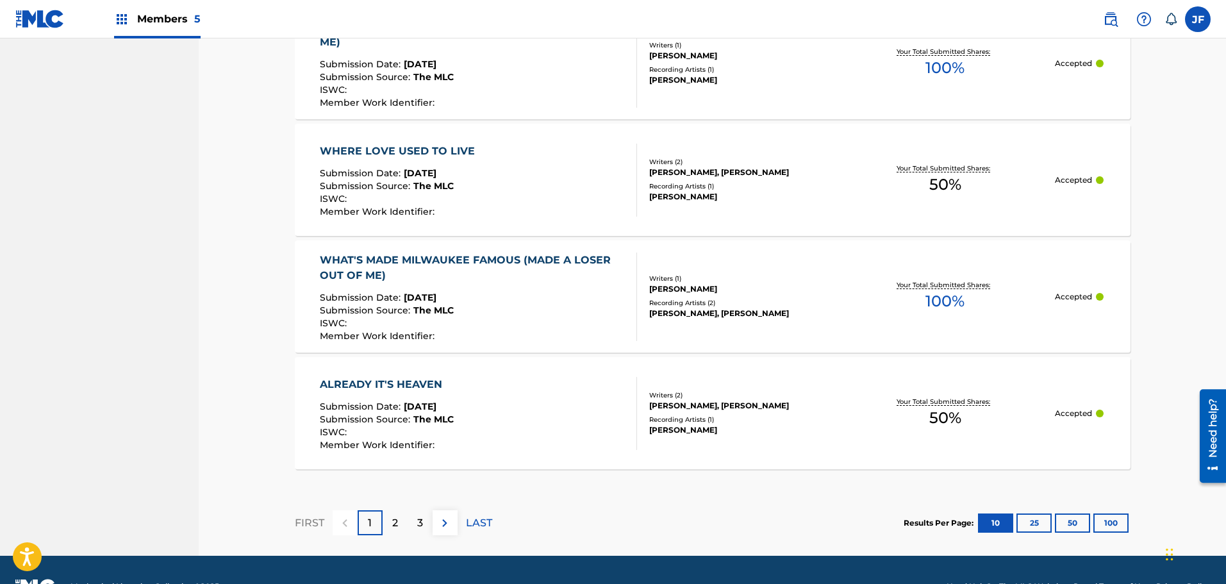
click at [397, 515] on p "2" at bounding box center [395, 522] width 6 height 15
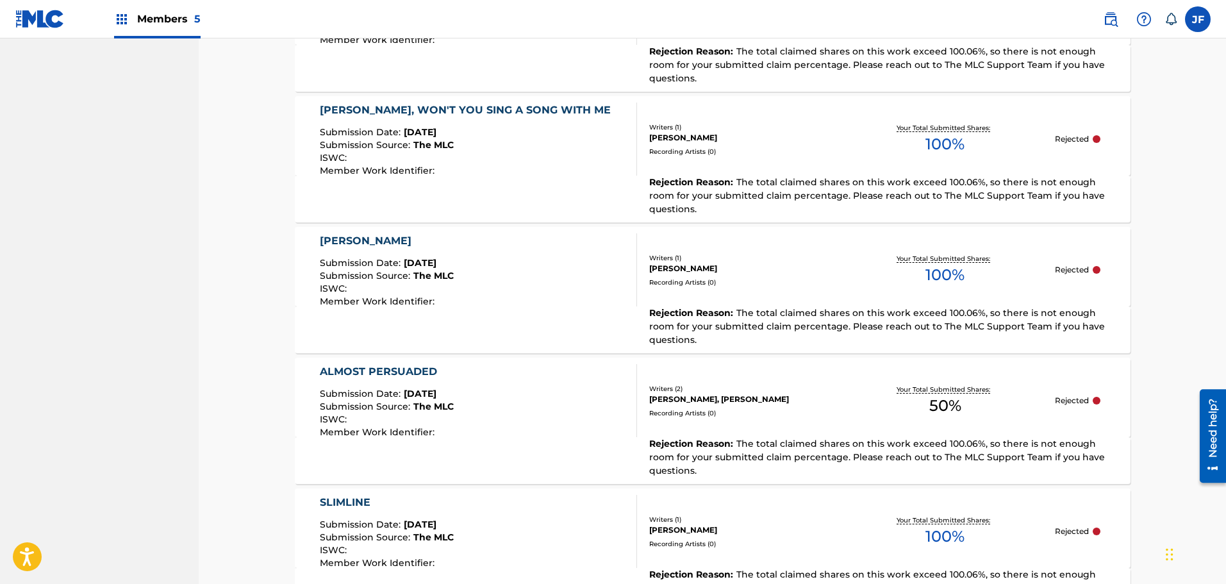
scroll to position [802, 0]
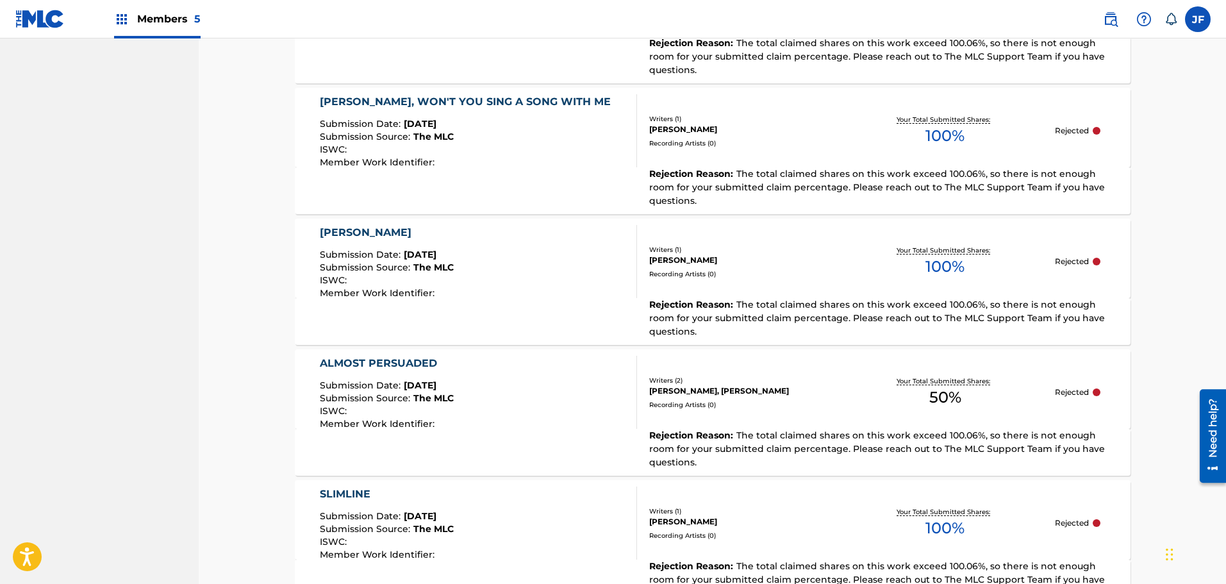
click at [580, 263] on div "RED RYDER Submission Date : [DATE] Submission Source : The MLC ISWC : Member Wo…" at bounding box center [479, 261] width 318 height 73
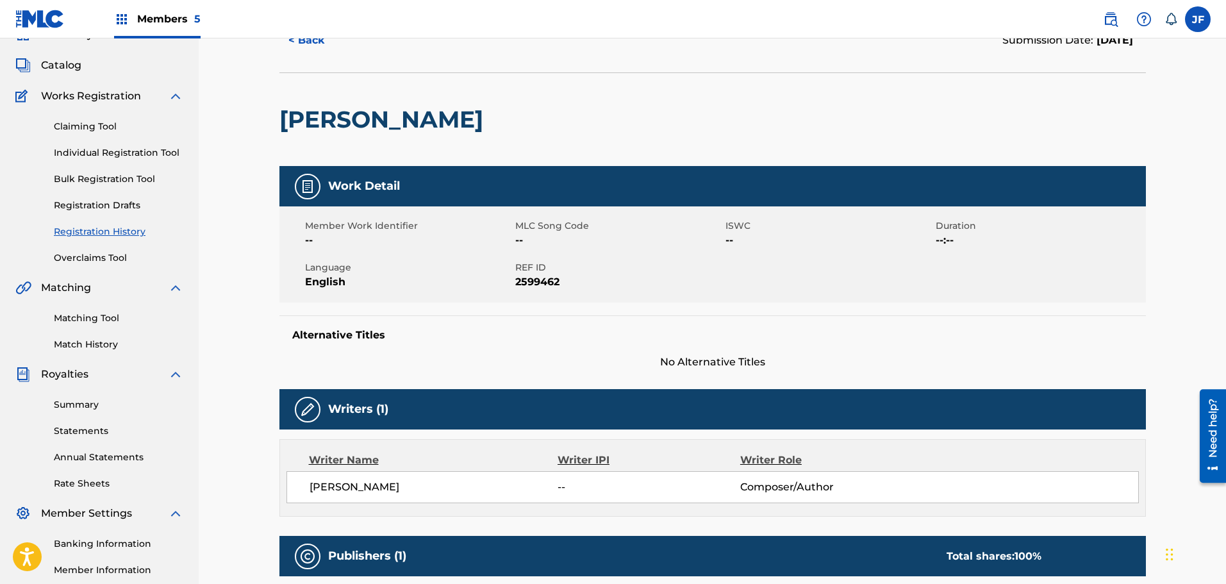
scroll to position [61, 0]
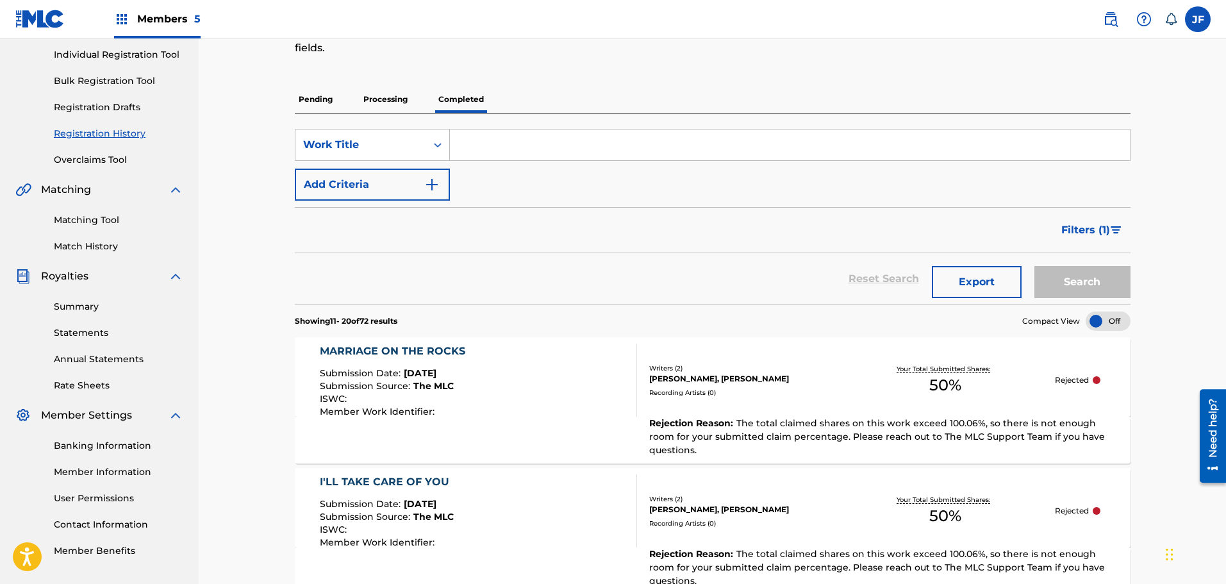
scroll to position [98, 0]
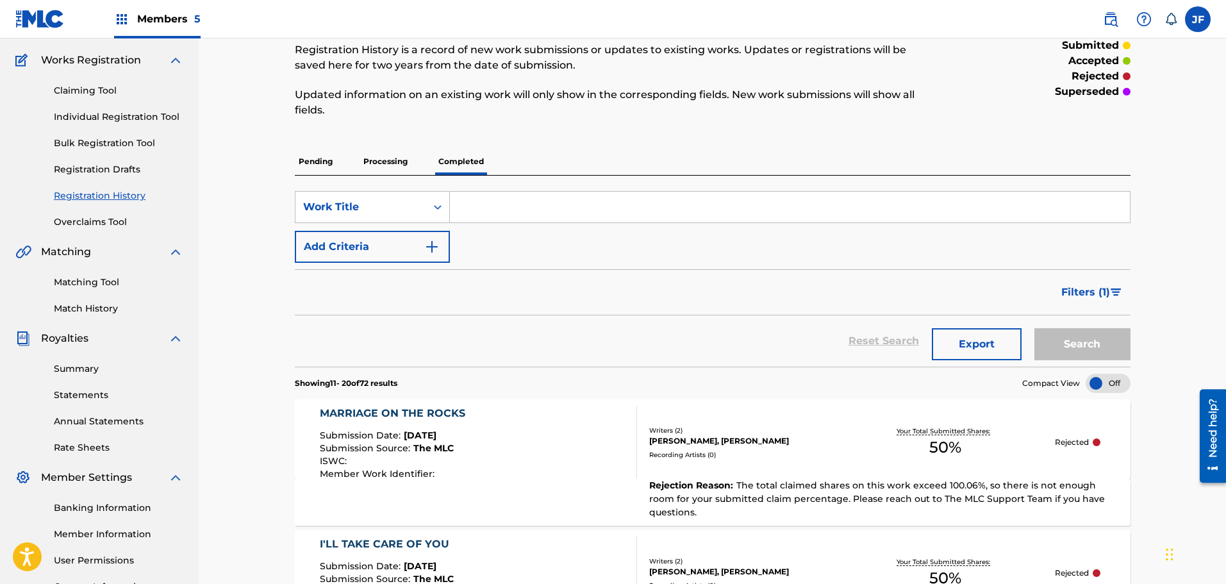
click at [160, 113] on link "Individual Registration Tool" at bounding box center [118, 116] width 129 height 13
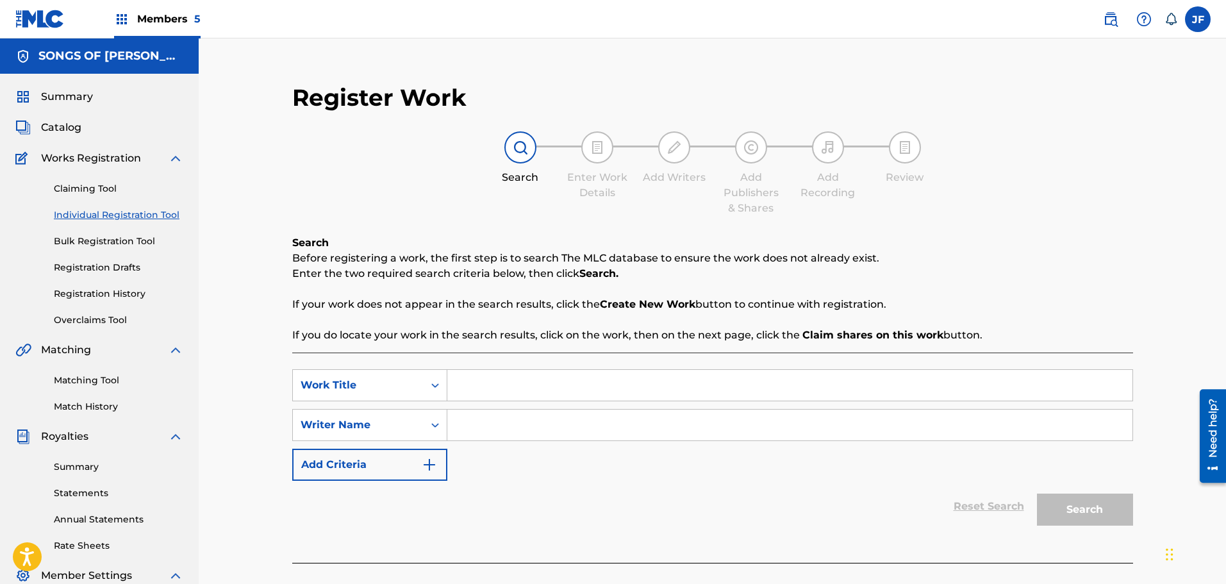
click at [538, 375] on input "Search Form" at bounding box center [789, 385] width 685 height 31
type input "[PERSON_NAME]"
click at [520, 426] on input "Search Form" at bounding box center [789, 424] width 685 height 31
type input "[PERSON_NAME]"
click at [1110, 502] on button "Search" at bounding box center [1085, 509] width 96 height 32
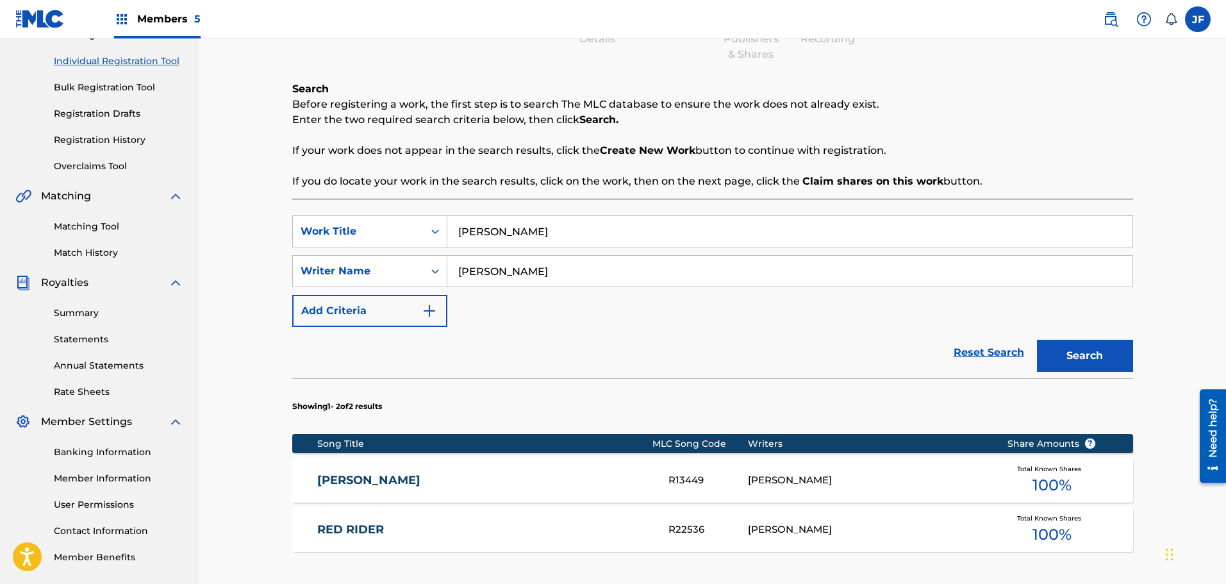
scroll to position [156, 0]
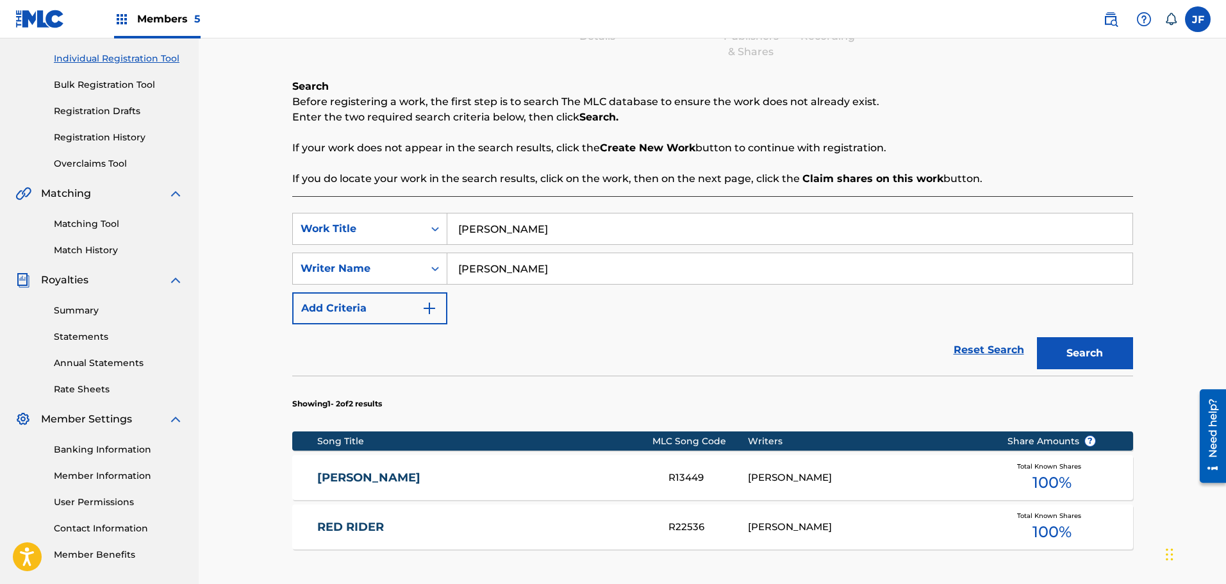
click at [903, 461] on div "RED RYDER R13449 [PERSON_NAME] Total Known Shares 100 %" at bounding box center [712, 477] width 841 height 45
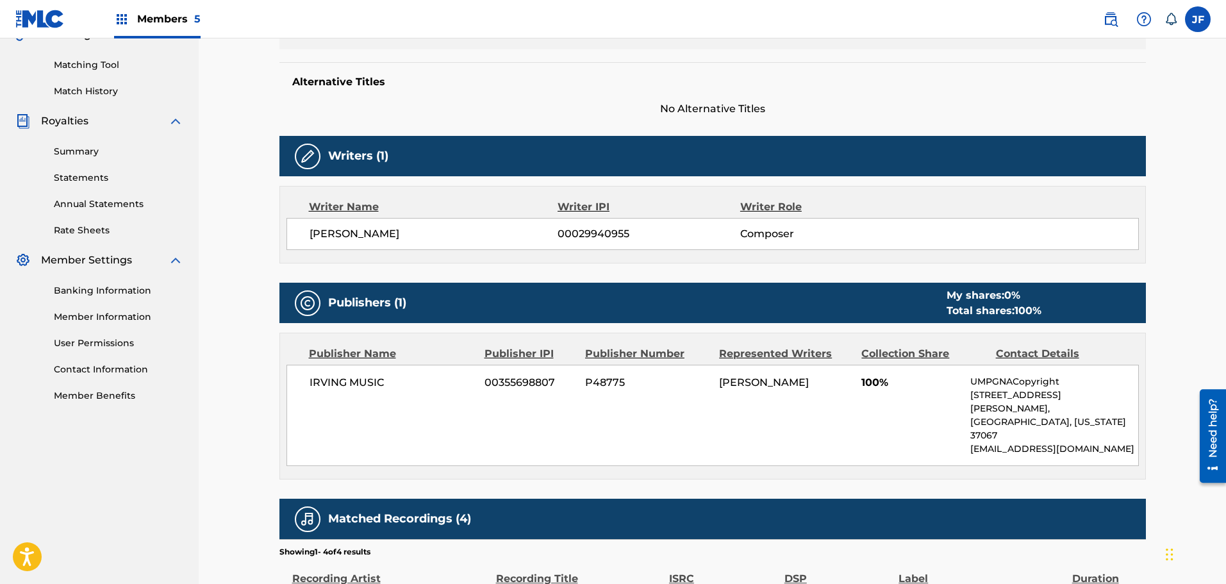
scroll to position [316, 0]
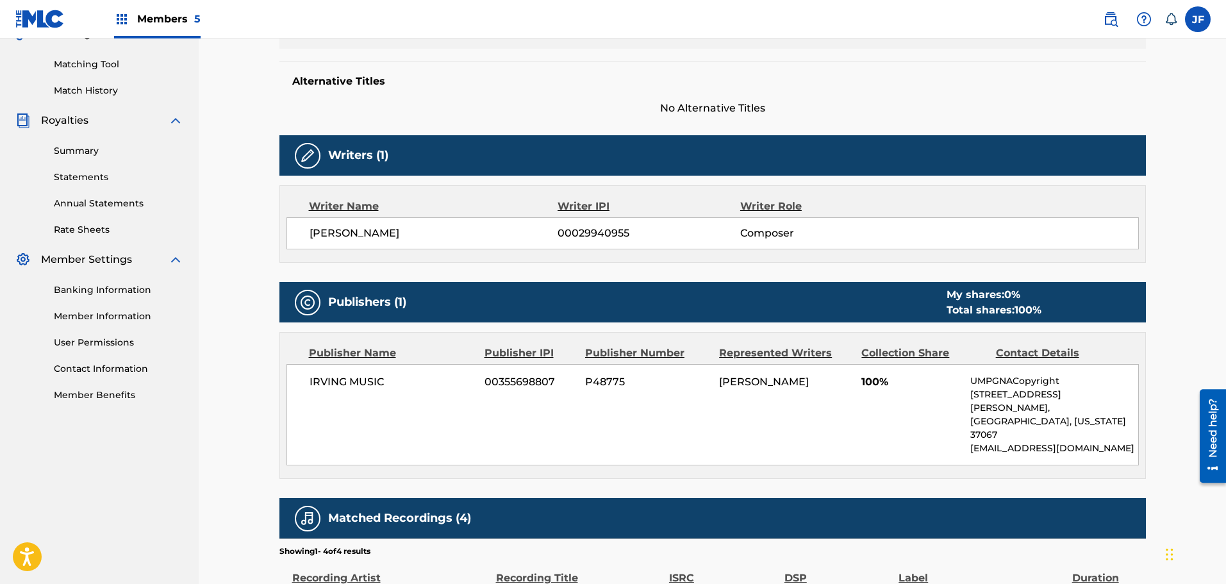
scroll to position [156, 0]
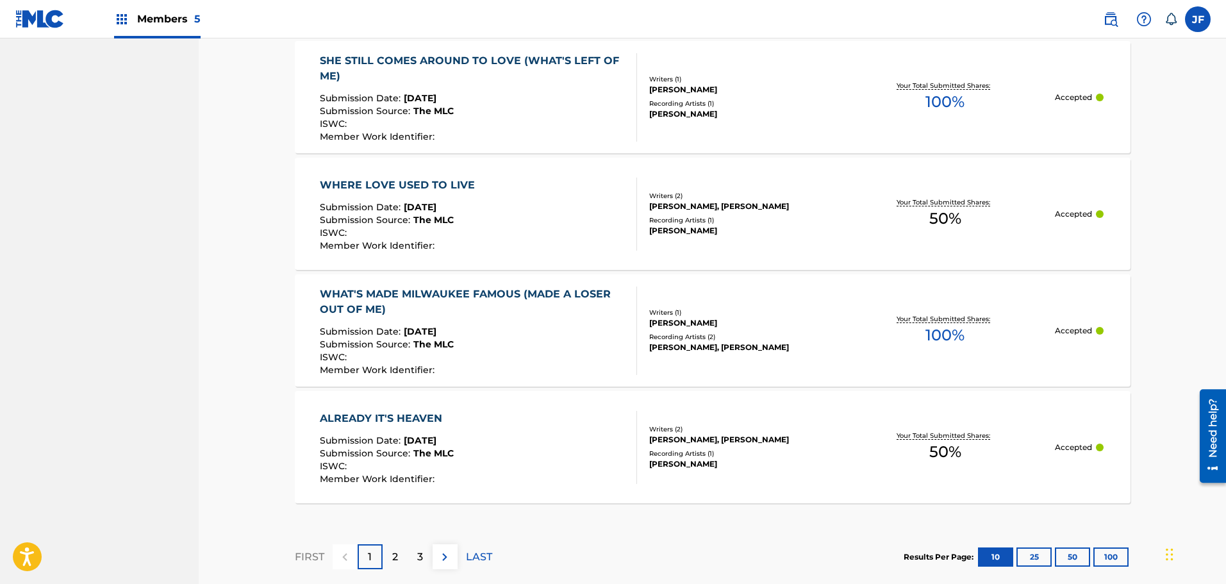
scroll to position [1224, 0]
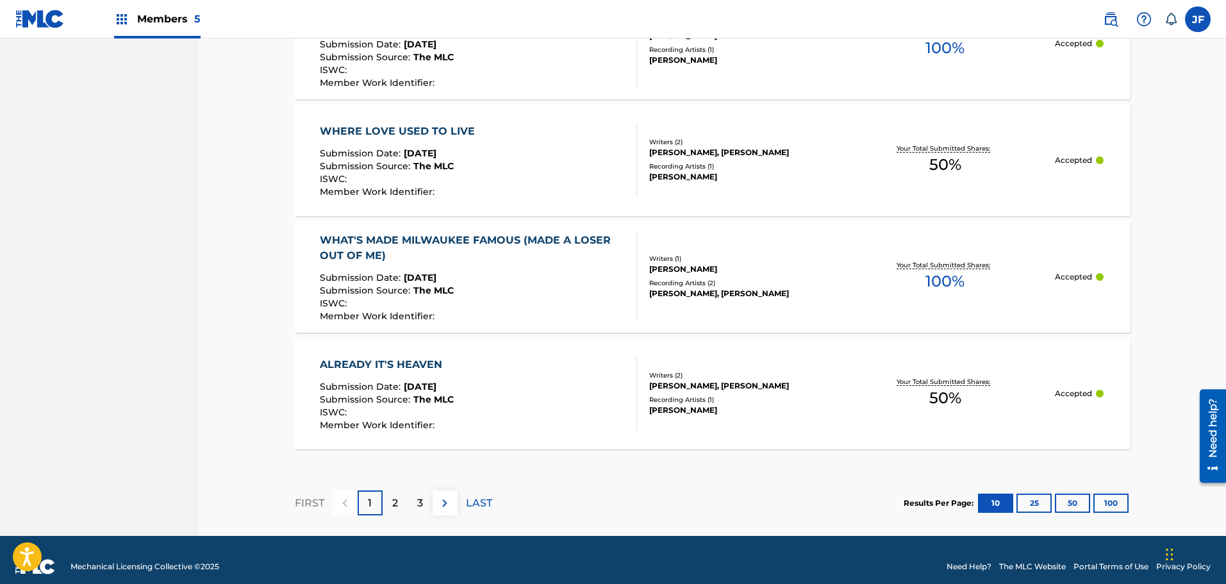
click at [390, 491] on div "2" at bounding box center [395, 502] width 25 height 25
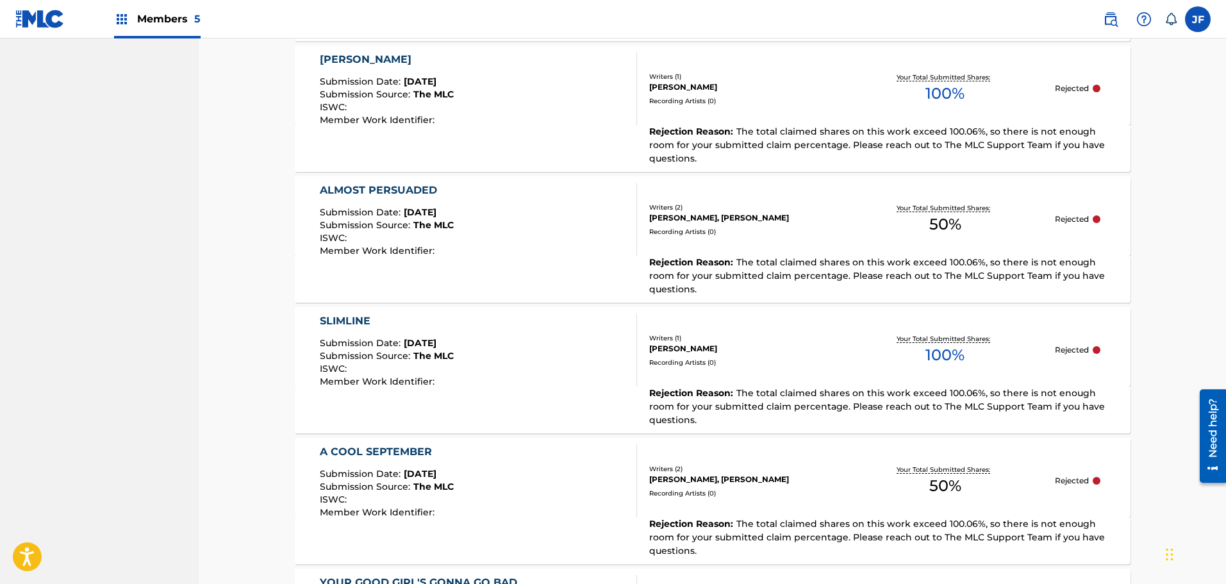
scroll to position [962, 0]
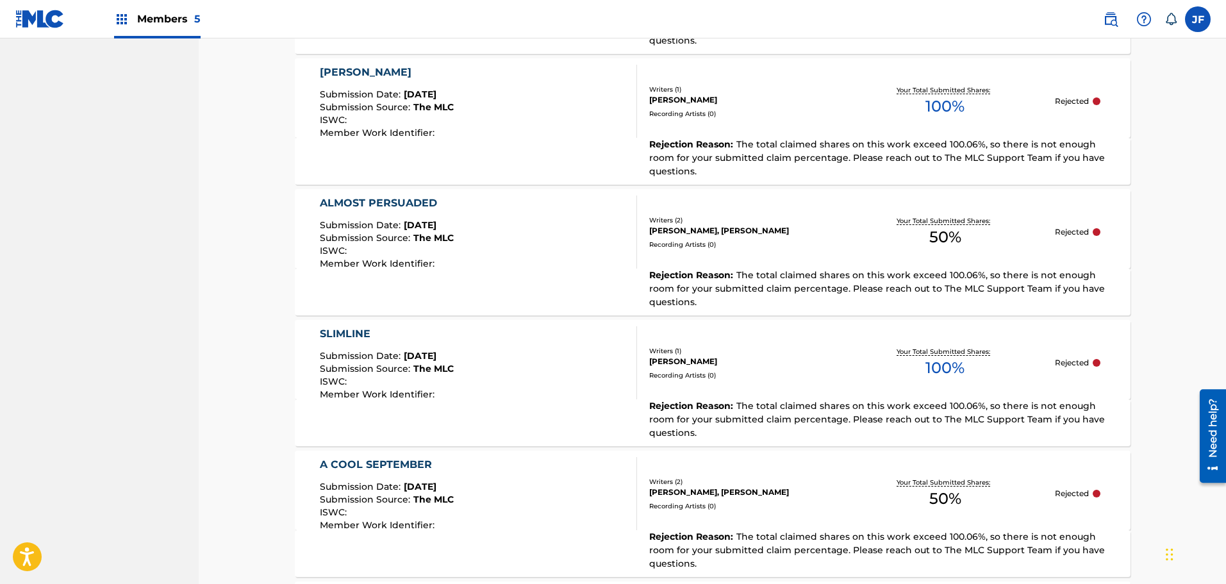
click at [479, 235] on div "ALMOST PERSUADED Submission Date : [DATE] Submission Source : The MLC ISWC : Me…" at bounding box center [479, 231] width 318 height 73
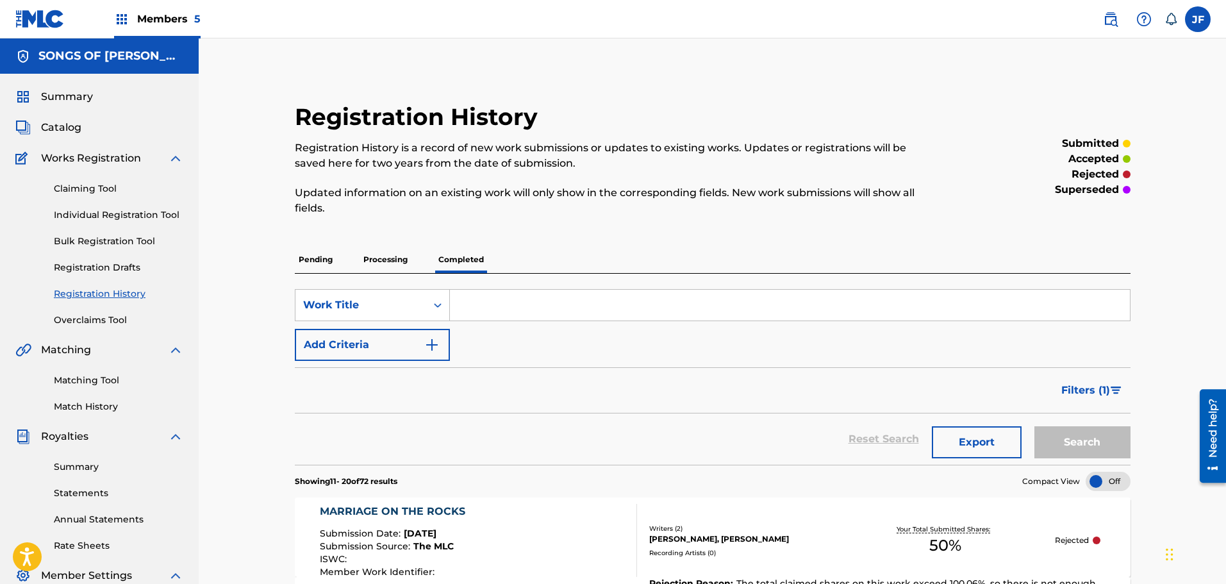
click at [120, 215] on link "Individual Registration Tool" at bounding box center [118, 214] width 129 height 13
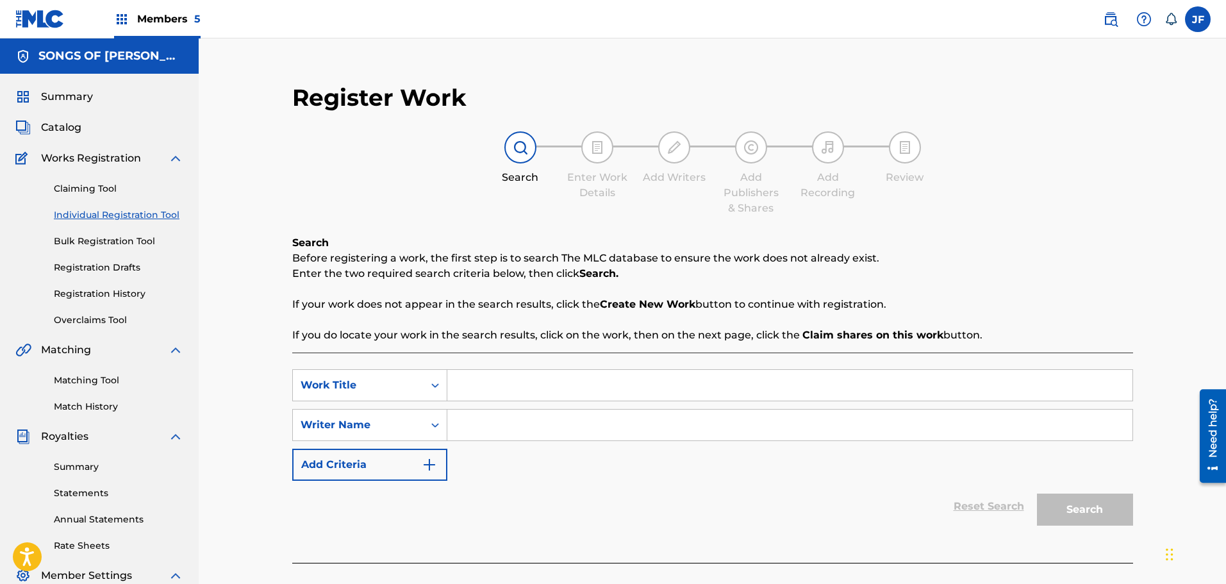
click at [530, 379] on input "Search Form" at bounding box center [789, 385] width 685 height 31
type input "almost persuaded"
click at [514, 420] on input "Search Form" at bounding box center [789, 424] width 685 height 31
type input "[PERSON_NAME]"
click at [1103, 504] on button "Search" at bounding box center [1085, 509] width 96 height 32
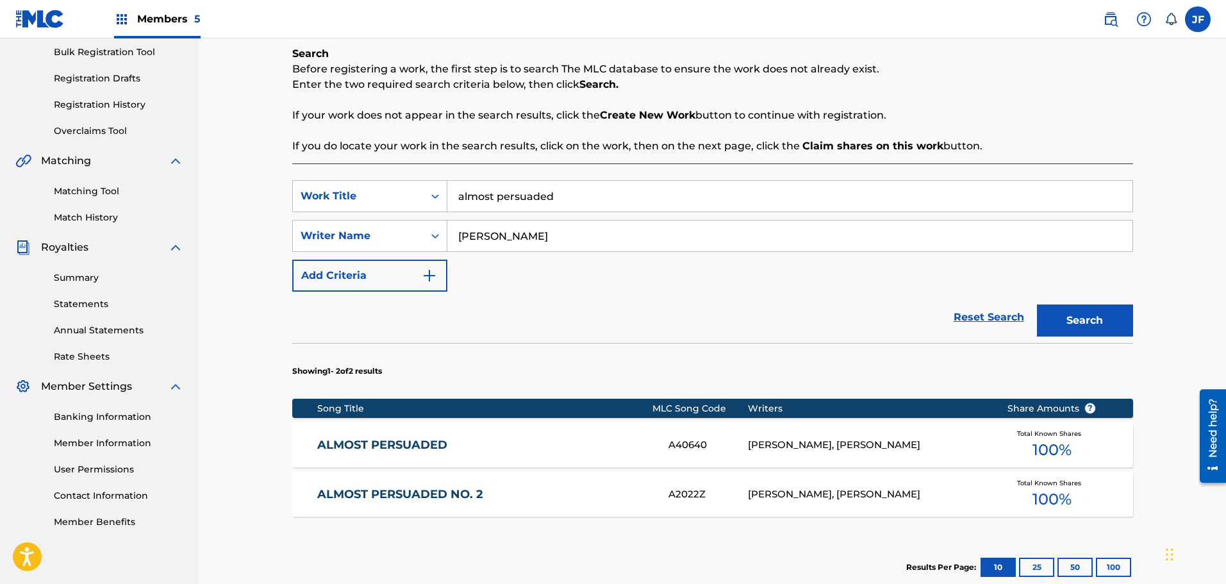
scroll to position [191, 0]
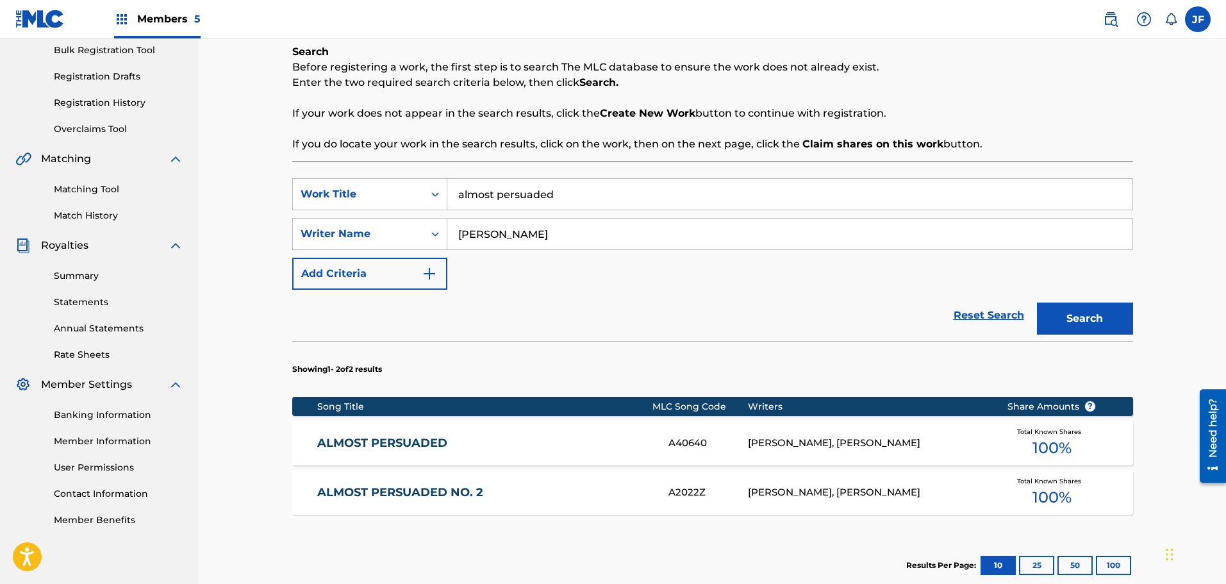
click at [946, 441] on div "[PERSON_NAME], [PERSON_NAME]" at bounding box center [868, 443] width 240 height 15
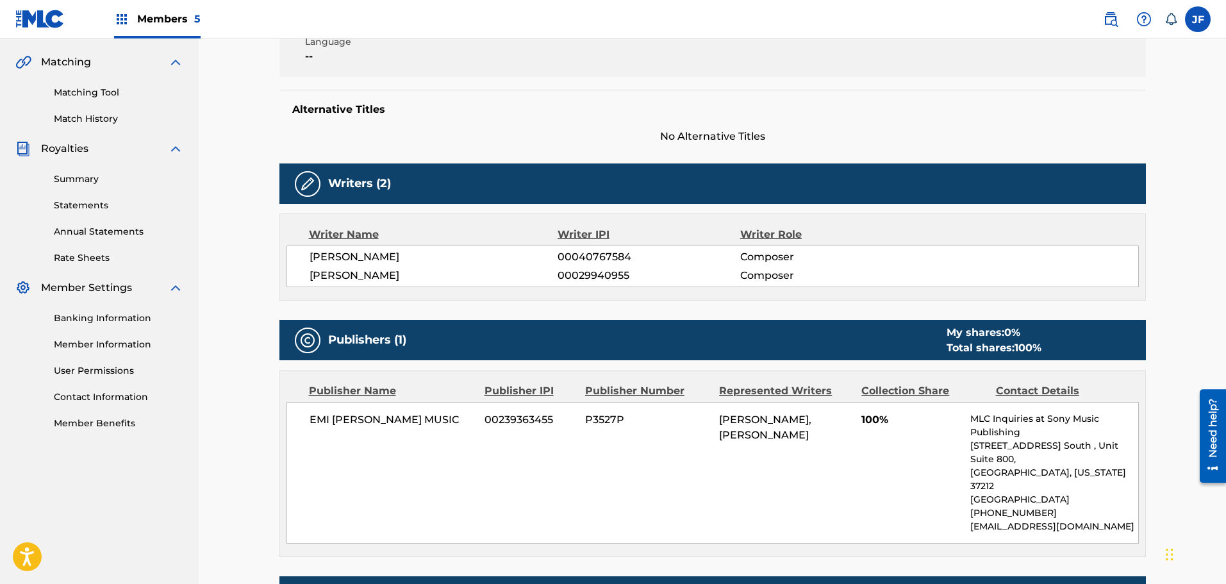
scroll to position [311, 0]
